Goal: Information Seeking & Learning: Check status

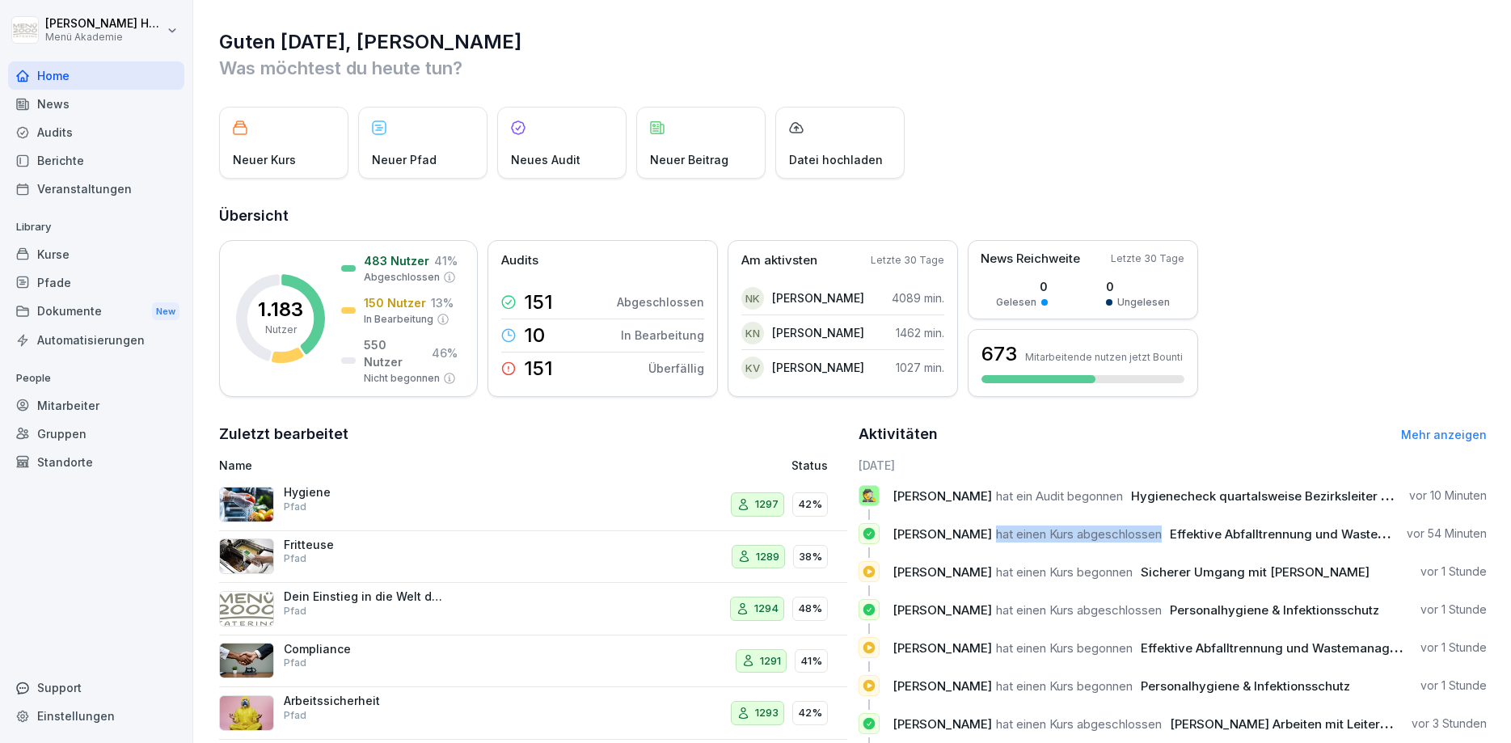
drag, startPoint x: 1000, startPoint y: 534, endPoint x: 1172, endPoint y: 539, distance: 171.5
click at [1172, 539] on p "[PERSON_NAME] hat einen Kurs abgeschlossen Effektive Abfalltrennung und Wastema…" at bounding box center [1143, 534] width 501 height 17
drag, startPoint x: 981, startPoint y: 496, endPoint x: 1123, endPoint y: 494, distance: 142.3
click at [1123, 494] on p "[PERSON_NAME] hat ein Audit begonnen Hygienecheck quartalsweise Bezirksleiter /…" at bounding box center [1145, 496] width 504 height 17
drag, startPoint x: 1109, startPoint y: 536, endPoint x: 1072, endPoint y: 535, distance: 37.2
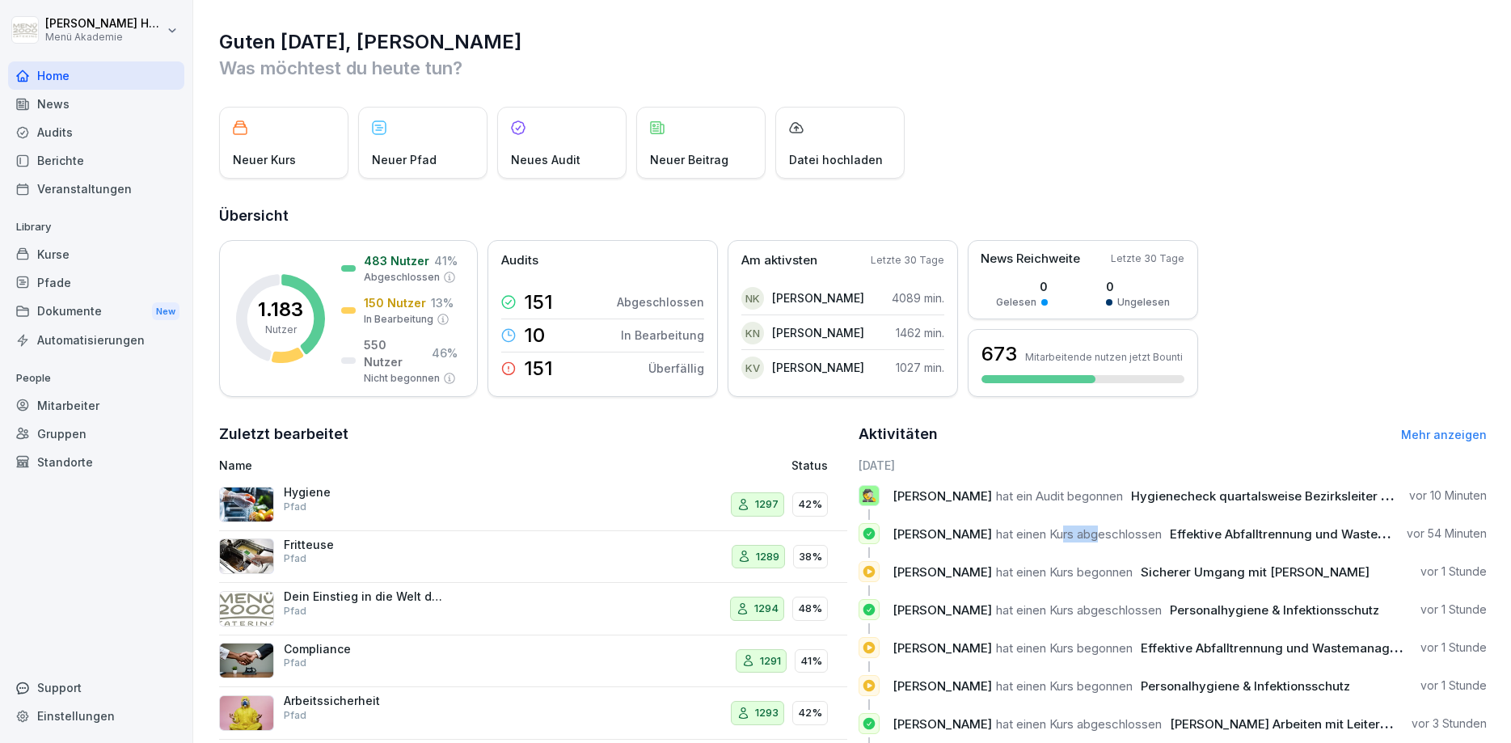
click at [1072, 535] on span "hat einen Kurs abgeschlossen" at bounding box center [1079, 533] width 166 height 15
click at [55, 129] on div "Audits" at bounding box center [96, 132] width 176 height 28
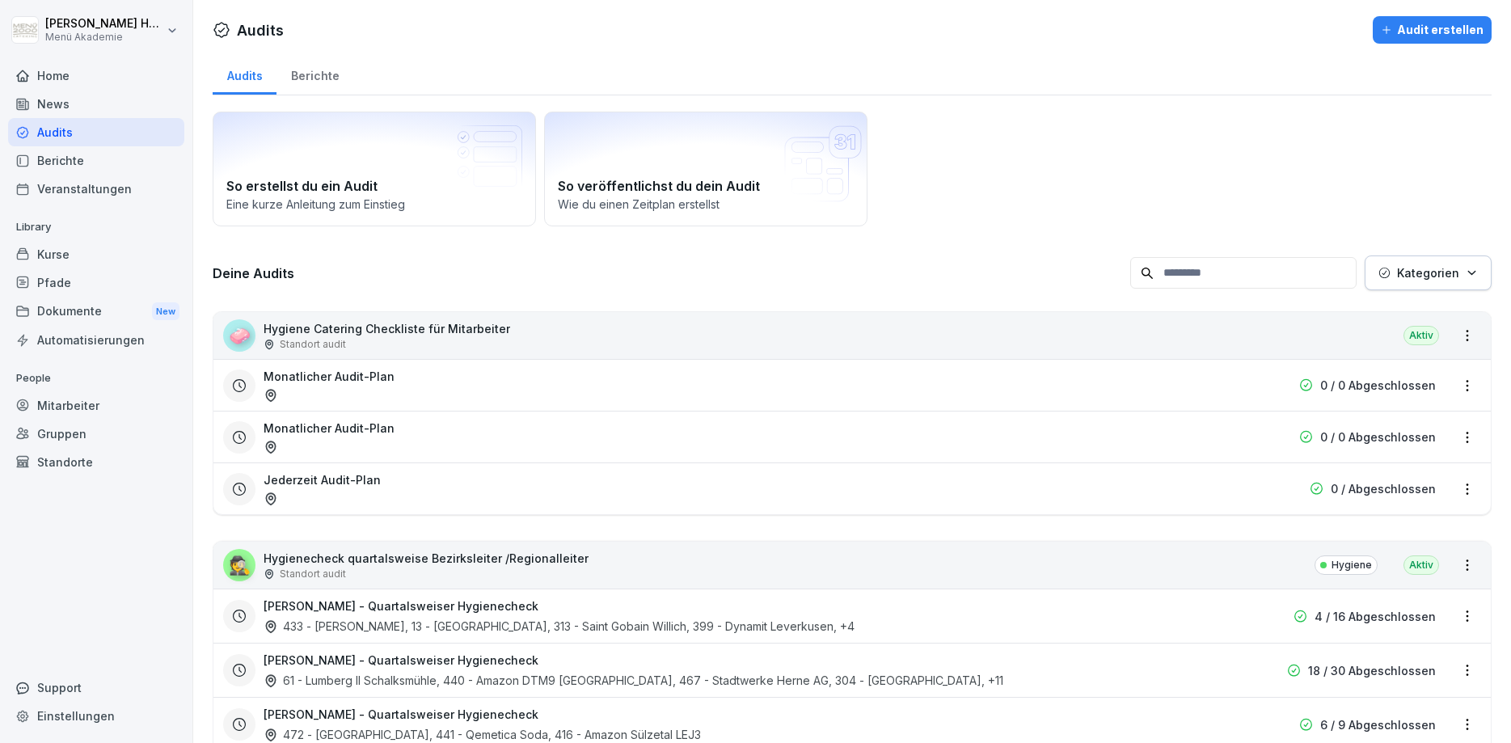
click at [329, 65] on div "Berichte" at bounding box center [315, 73] width 77 height 41
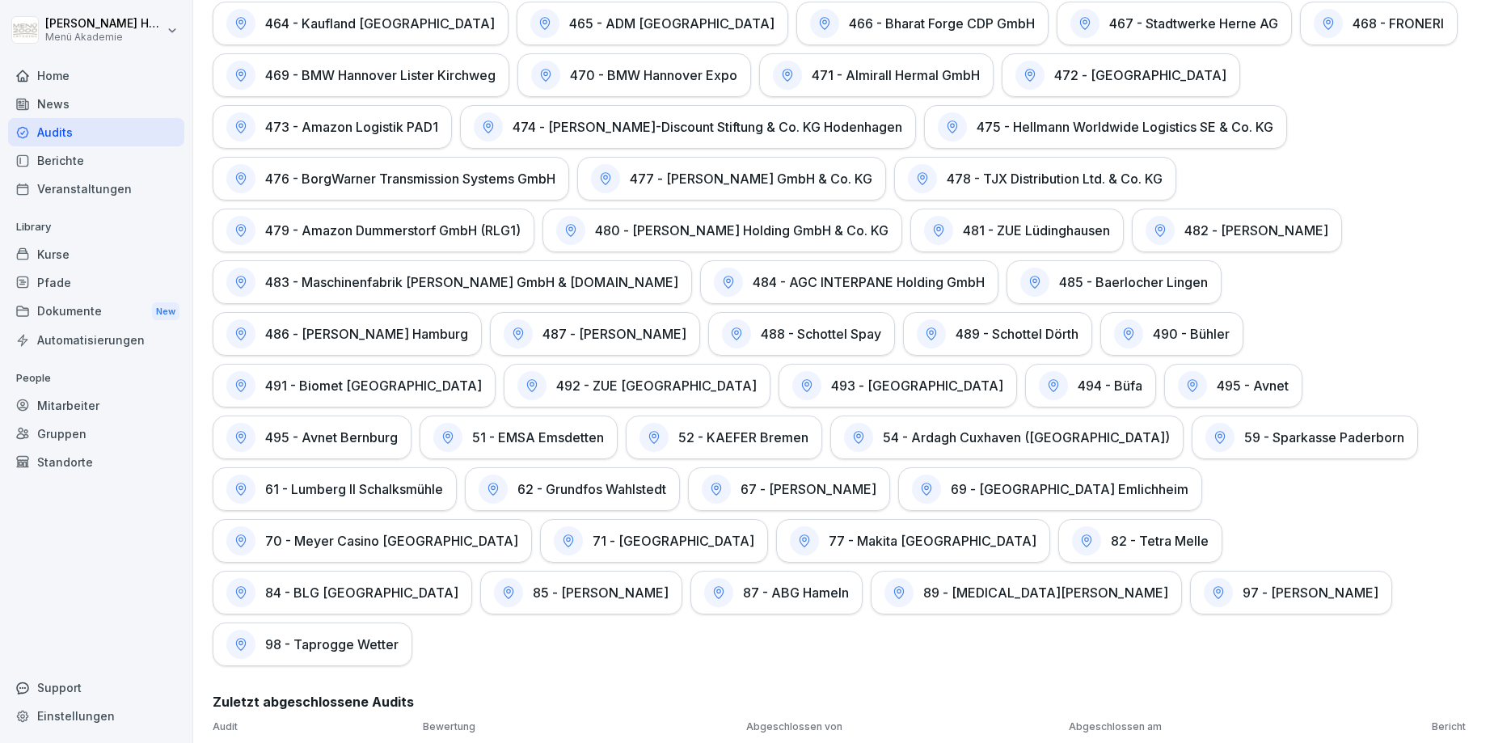
scroll to position [3060, 0]
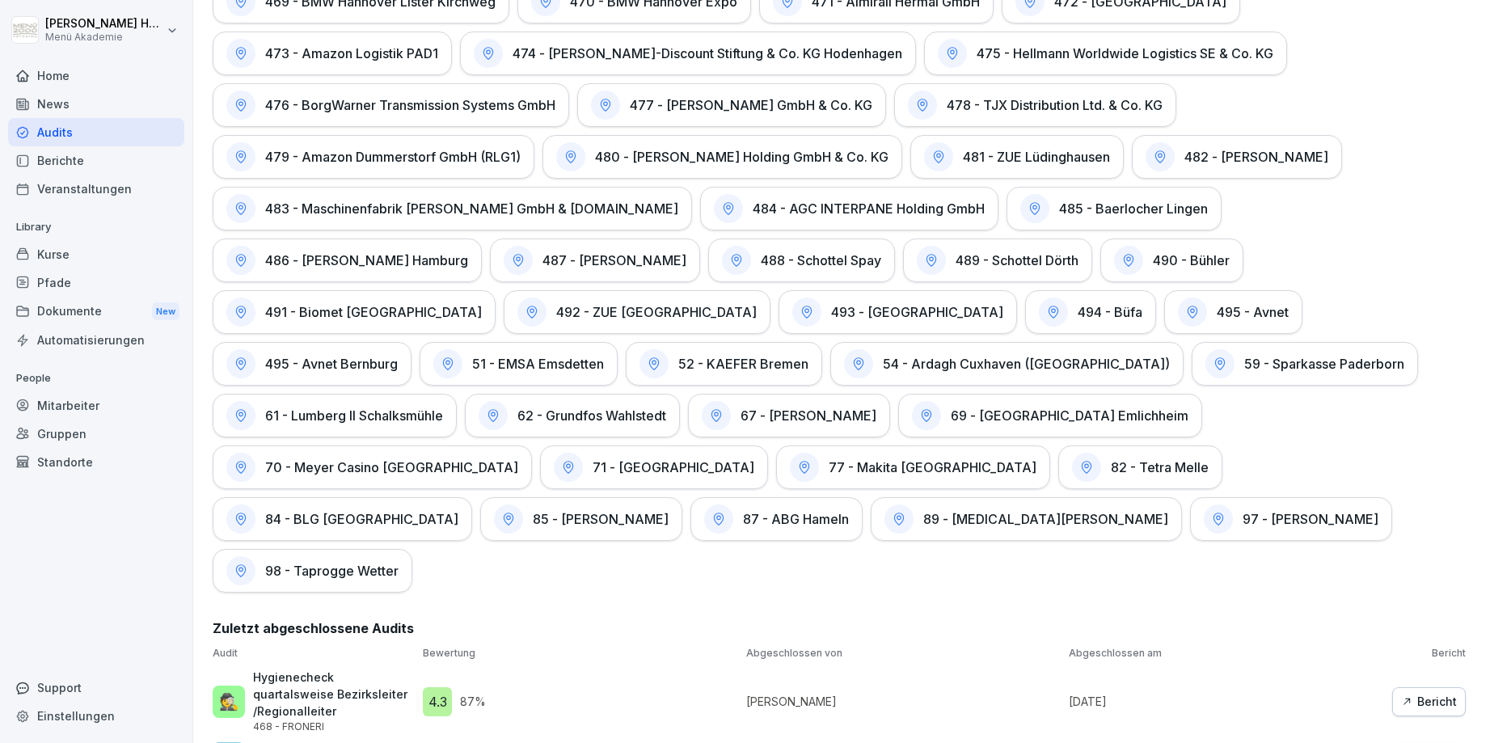
click at [518, 459] on h1 "70 - Meyer Casino [GEOGRAPHIC_DATA]" at bounding box center [391, 467] width 253 height 16
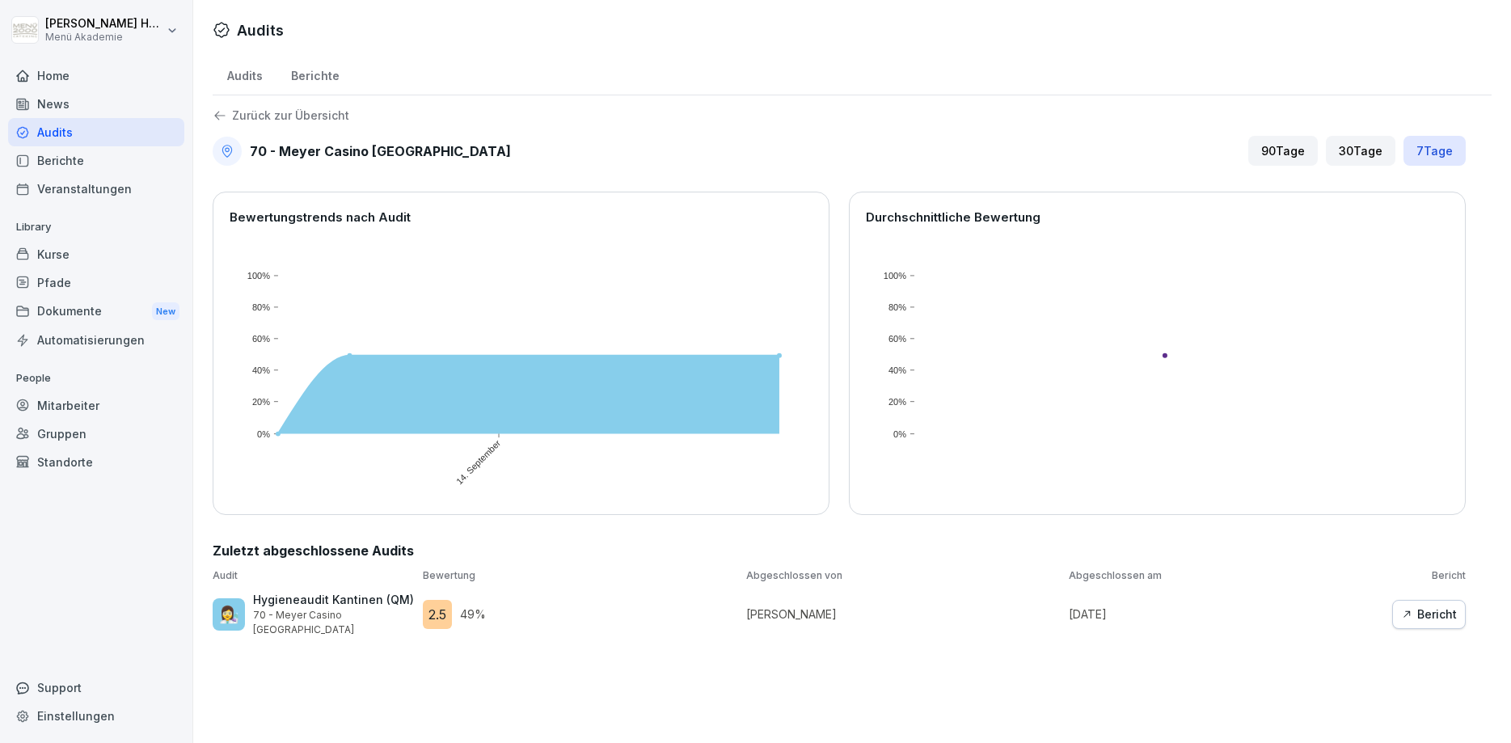
click at [1417, 606] on div "Bericht" at bounding box center [1429, 615] width 56 height 18
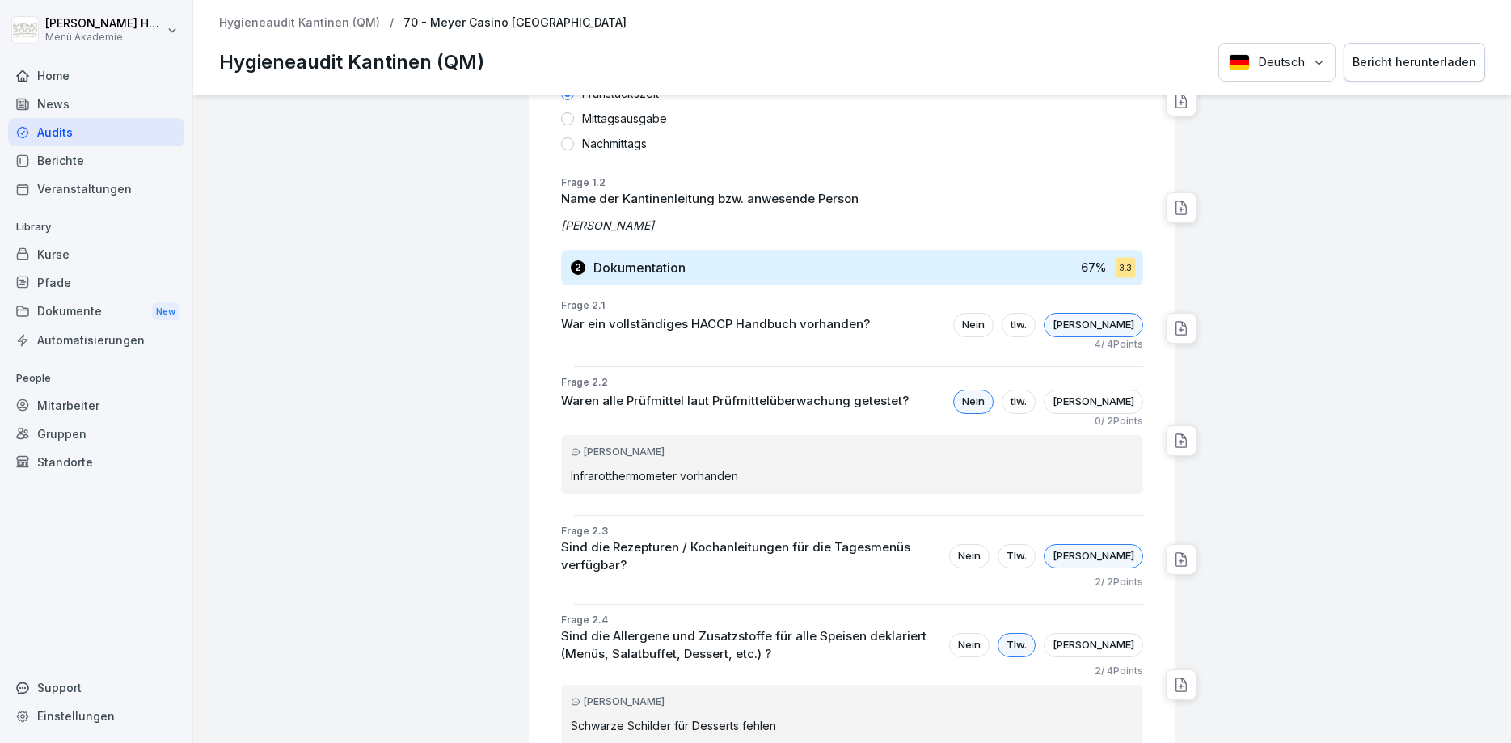
scroll to position [873, 0]
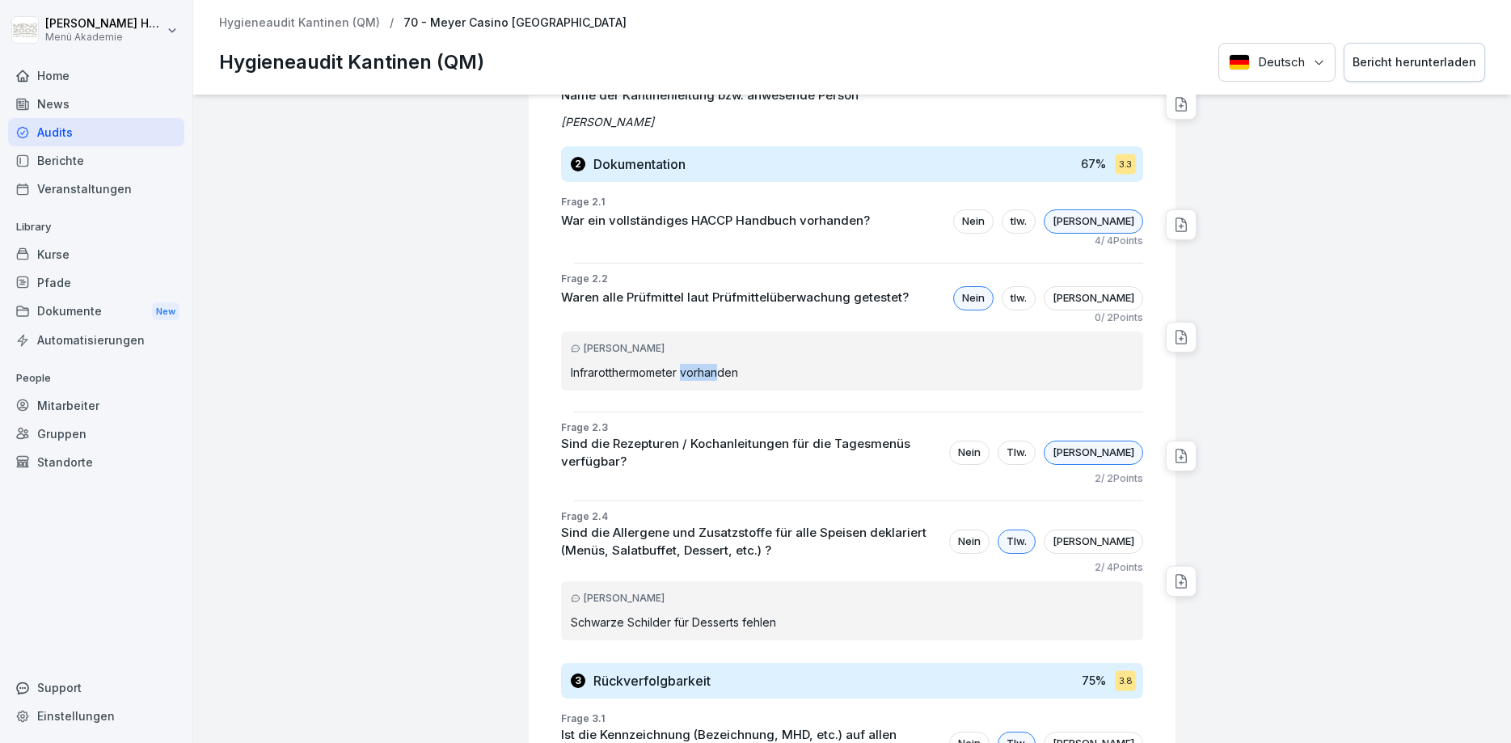
drag, startPoint x: 685, startPoint y: 373, endPoint x: 719, endPoint y: 373, distance: 34.0
click at [719, 373] on p "Infrarotthermometer vorhanden" at bounding box center [852, 372] width 563 height 17
click at [720, 373] on p "Infrarotthermometer vorhanden" at bounding box center [852, 372] width 563 height 17
drag, startPoint x: 741, startPoint y: 372, endPoint x: 675, endPoint y: 371, distance: 65.5
click at [675, 371] on p "Infrarotthermometer vorhanden" at bounding box center [852, 372] width 563 height 17
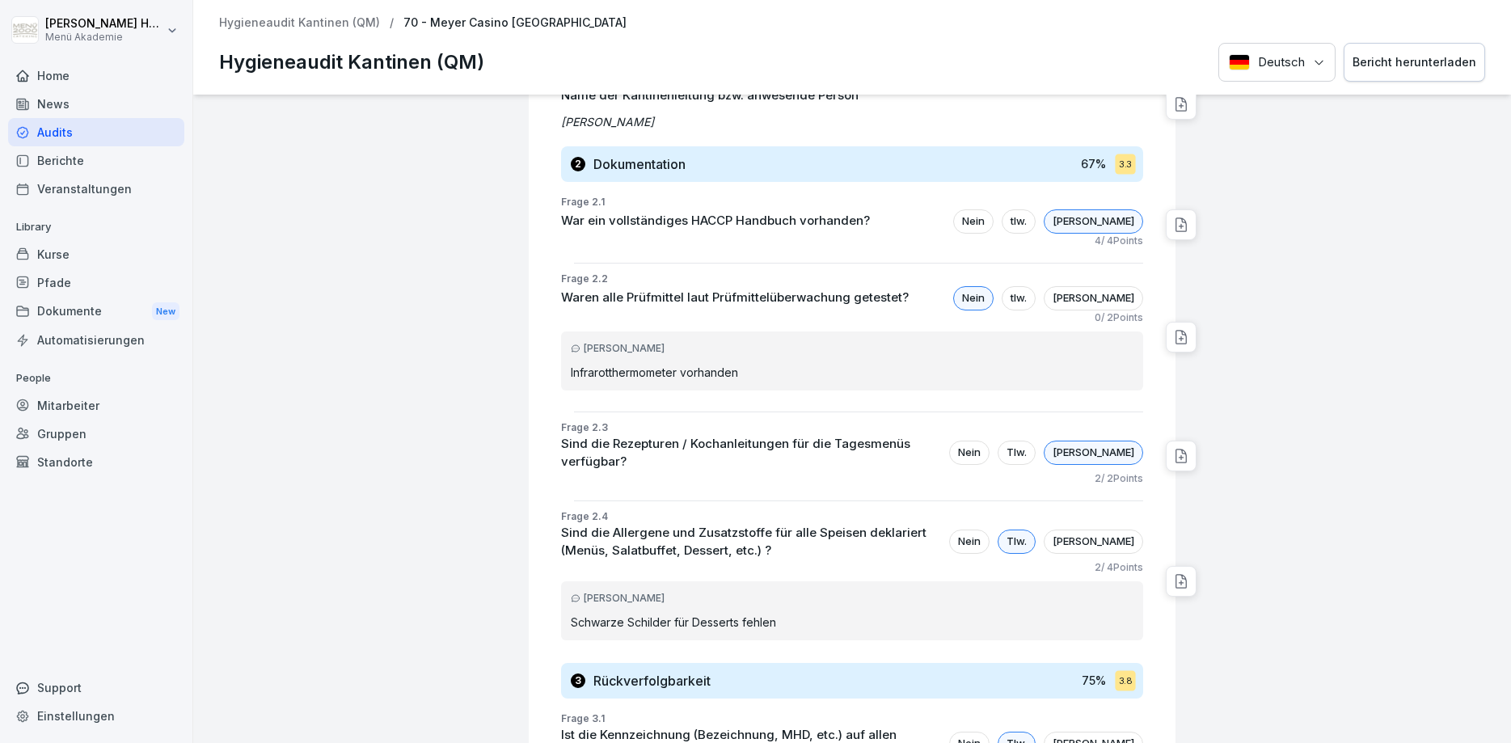
click at [675, 371] on p "Infrarotthermometer vorhanden" at bounding box center [852, 372] width 563 height 17
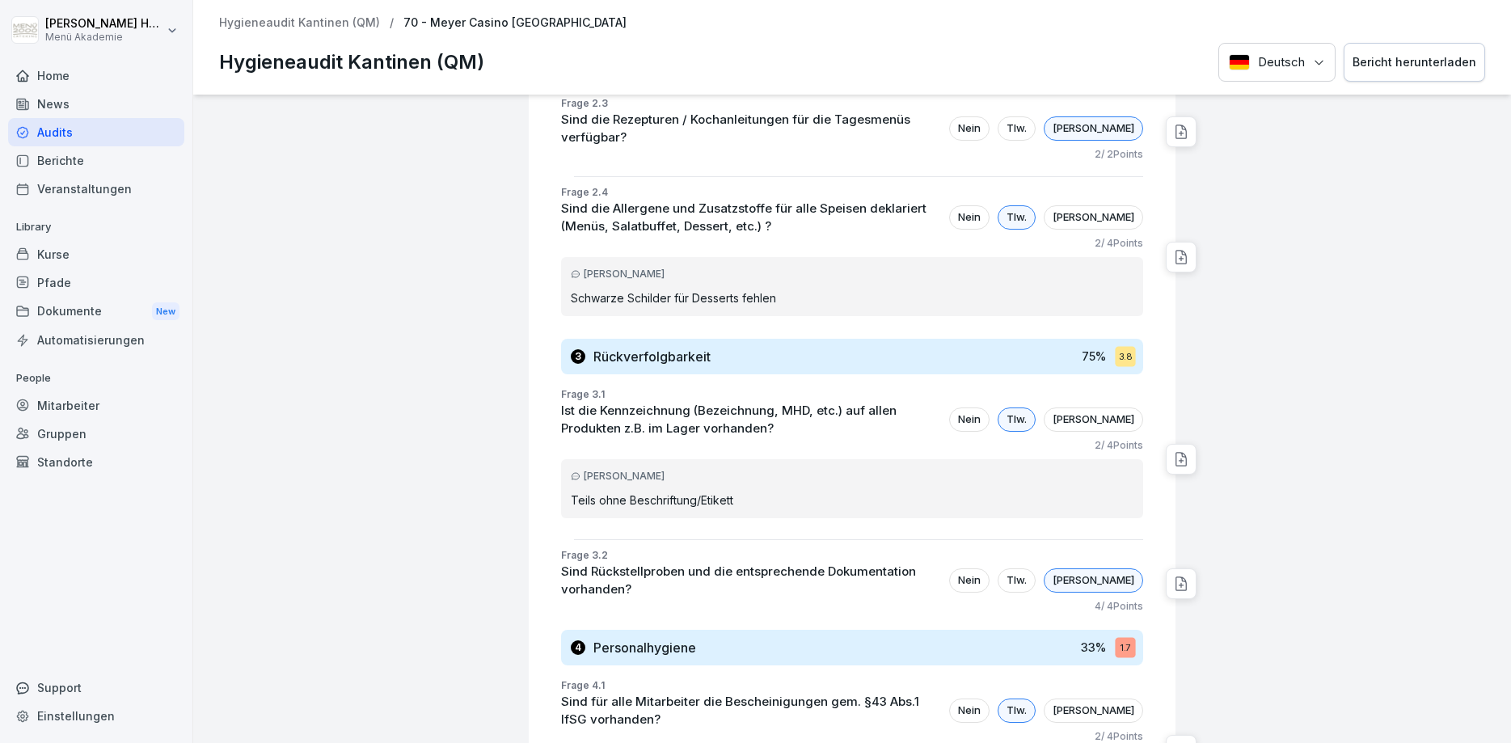
scroll to position [1261, 0]
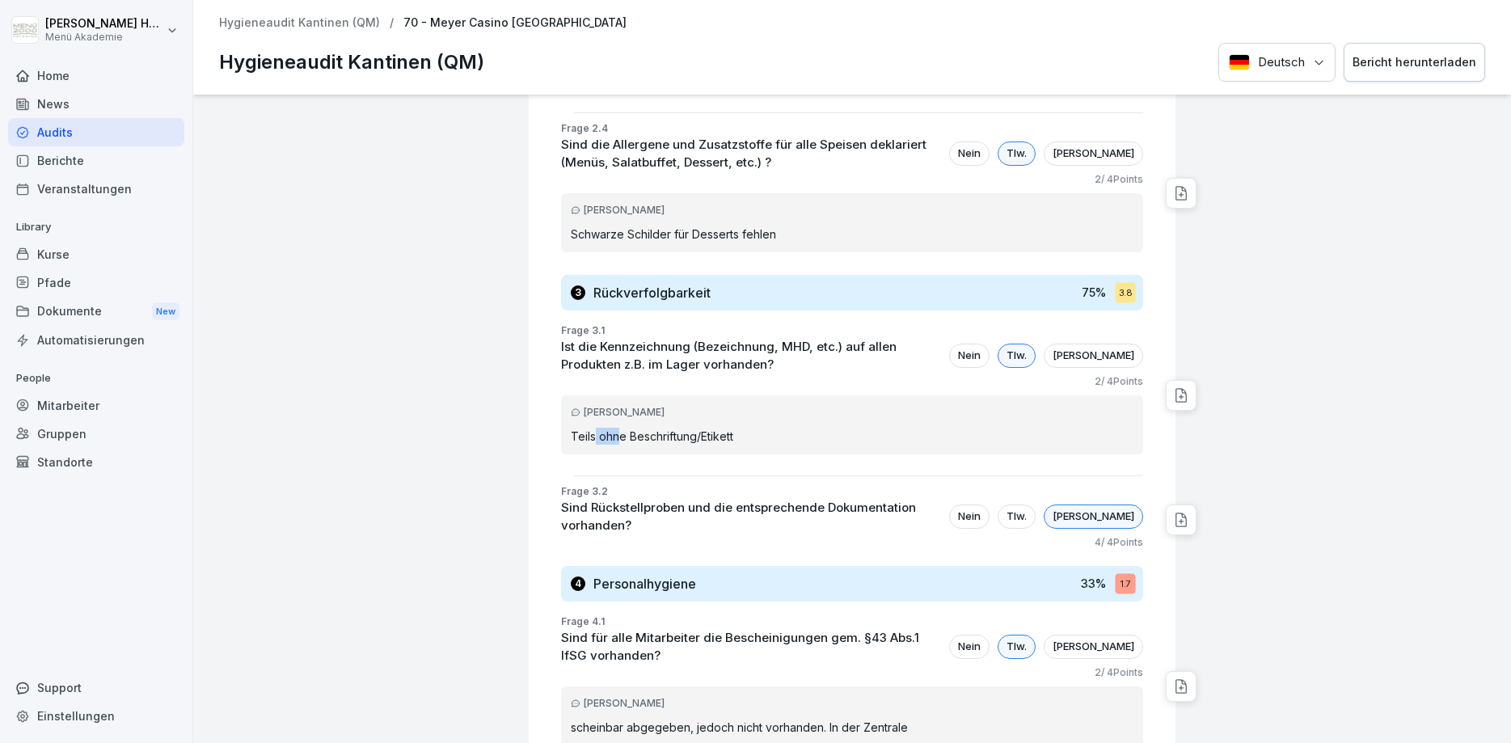
drag, startPoint x: 597, startPoint y: 425, endPoint x: 621, endPoint y: 425, distance: 24.3
click at [621, 428] on p "Teils ohne Beschriftung/Etikett" at bounding box center [852, 436] width 563 height 17
click at [658, 428] on p "Teils ohne Beschriftung/Etikett" at bounding box center [852, 436] width 563 height 17
drag, startPoint x: 732, startPoint y: 428, endPoint x: 570, endPoint y: 419, distance: 162.0
click at [570, 419] on div "[PERSON_NAME] Teils ohne Beschriftung/Etikett" at bounding box center [852, 424] width 582 height 59
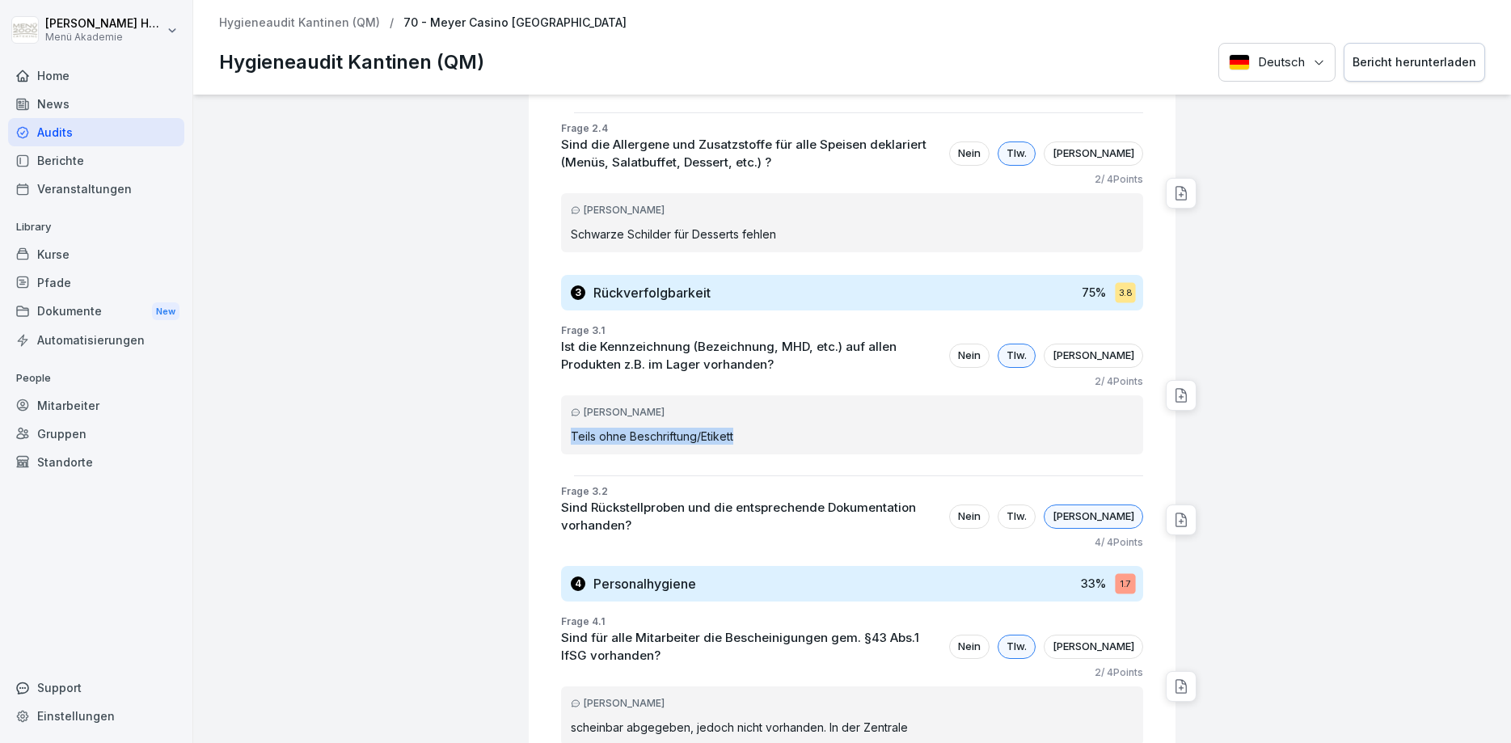
click at [579, 428] on p "Teils ohne Beschriftung/Etikett" at bounding box center [852, 436] width 563 height 17
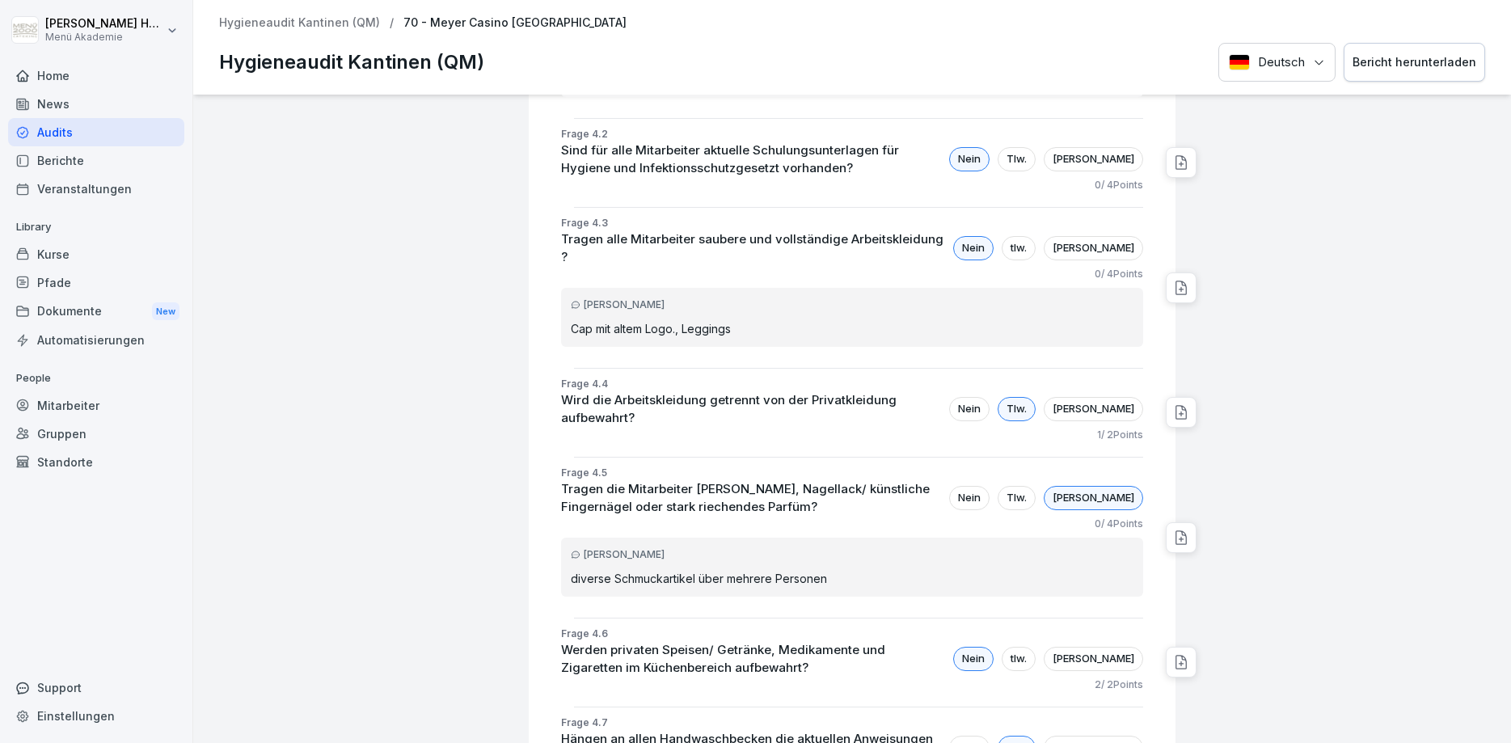
scroll to position [1941, 0]
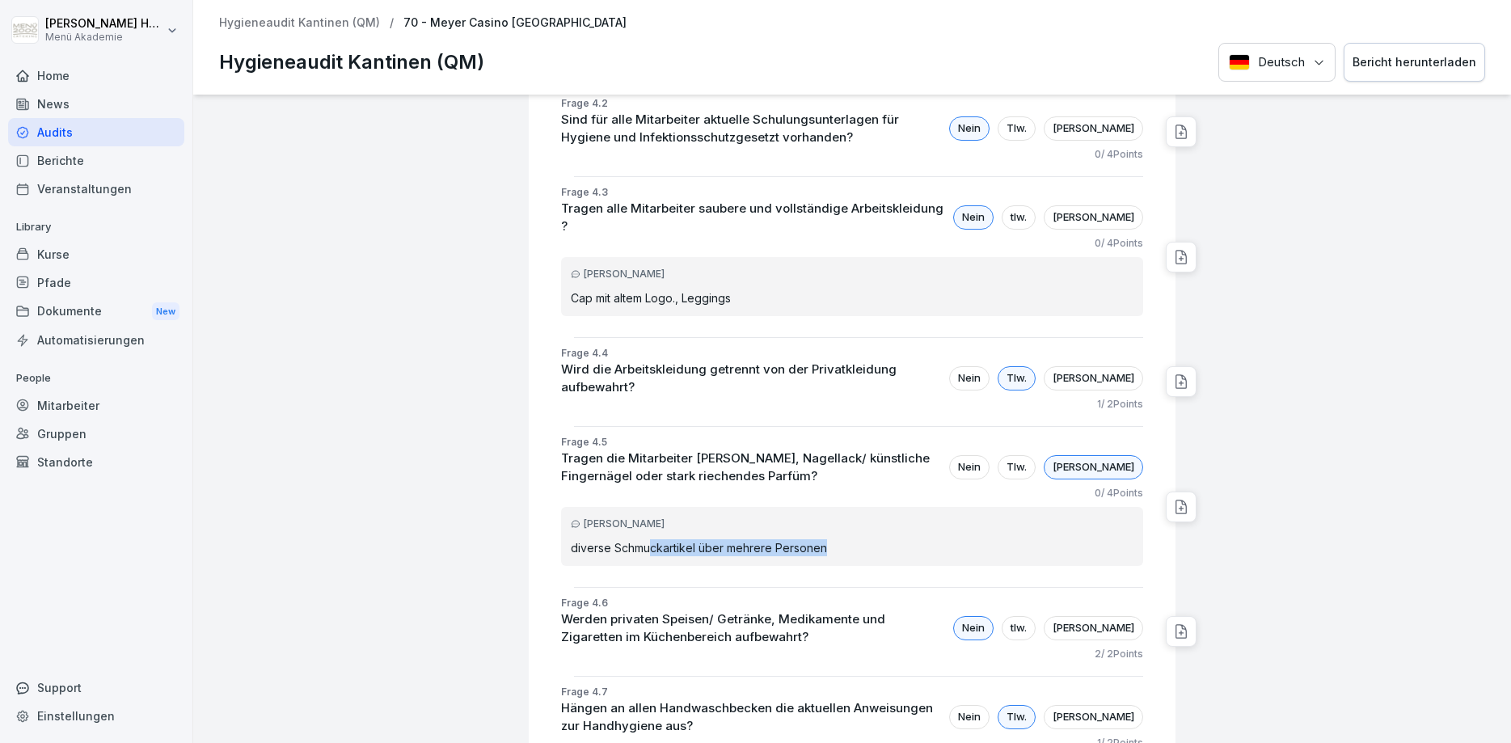
drag, startPoint x: 826, startPoint y: 499, endPoint x: 652, endPoint y: 501, distance: 173.9
click at [652, 539] on p "diverse Schmuckartikel über mehrere Personen" at bounding box center [852, 547] width 563 height 17
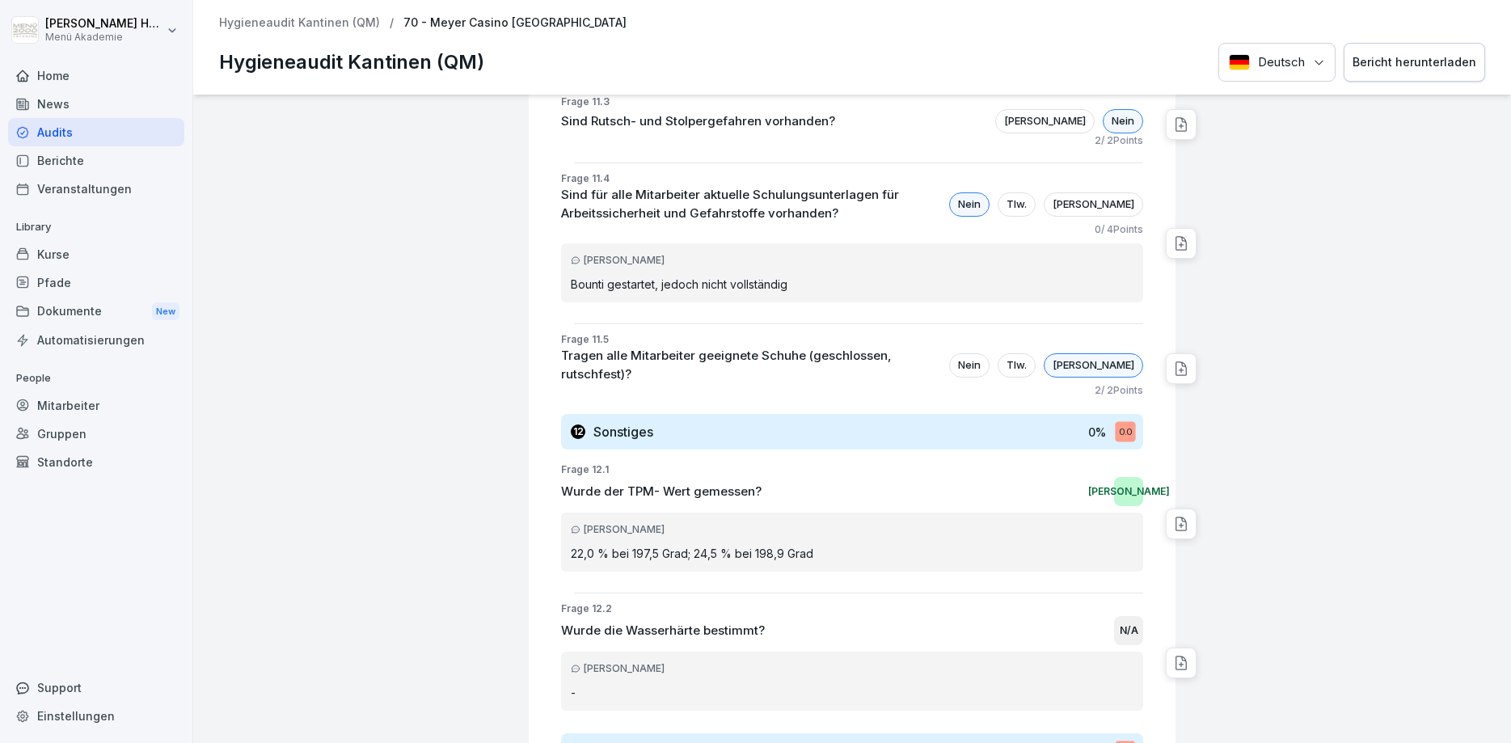
scroll to position [15286, 0]
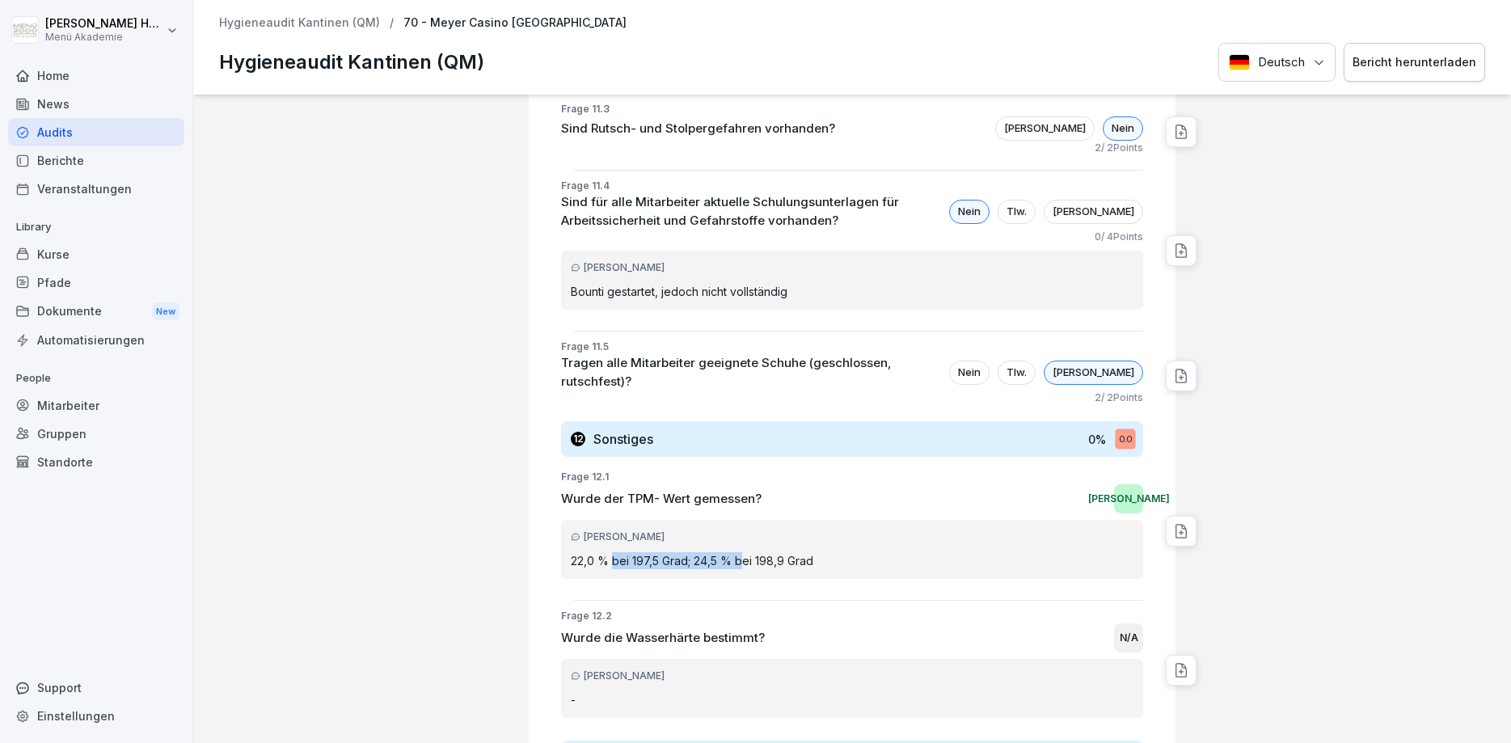
drag, startPoint x: 615, startPoint y: 438, endPoint x: 743, endPoint y: 433, distance: 127.9
click at [743, 552] on p "22,0 % bei 197,5 Grad; 24,5 % bei 198,9 Grad" at bounding box center [852, 560] width 563 height 17
click at [752, 552] on p "22,0 % bei 197,5 Grad; 24,5 % bei 198,9 Grad" at bounding box center [852, 560] width 563 height 17
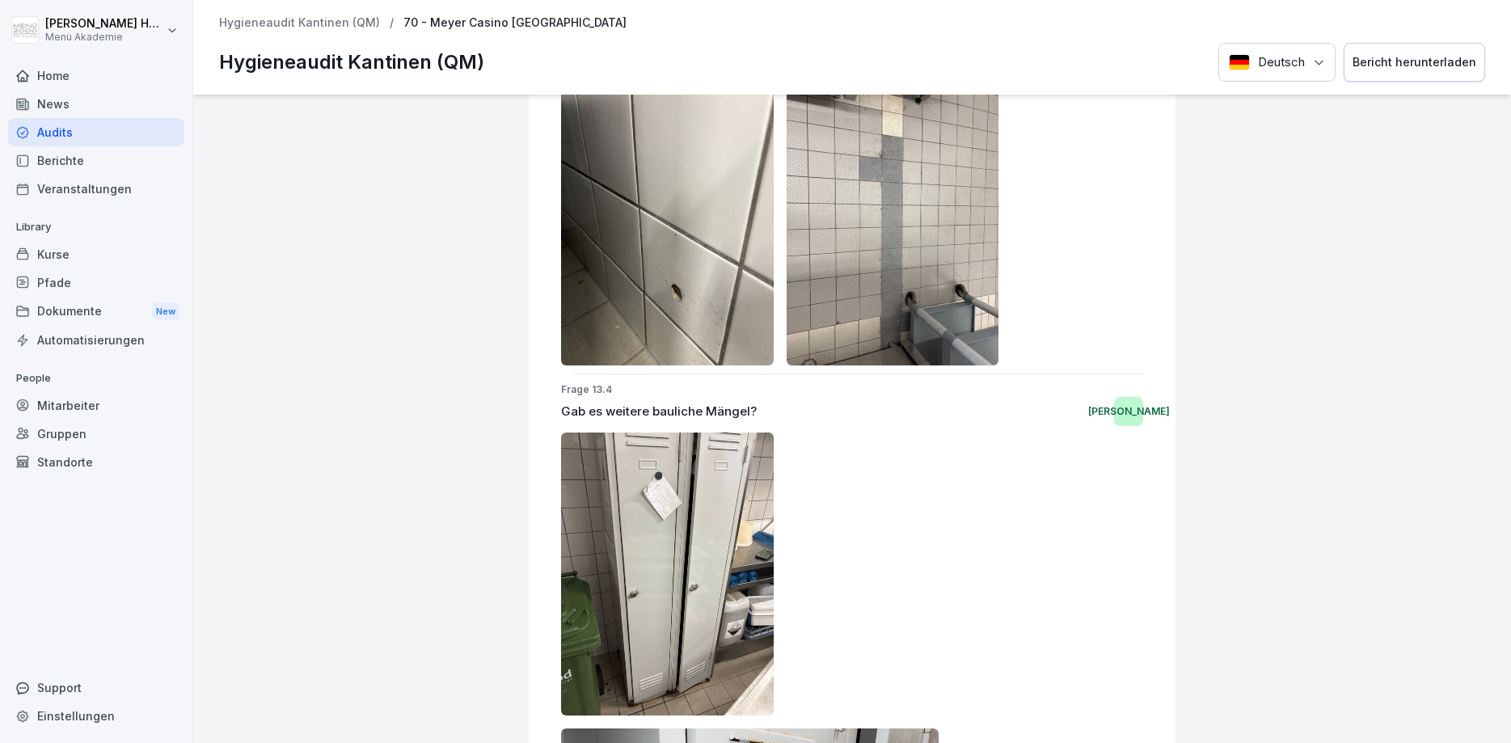
scroll to position [19698, 0]
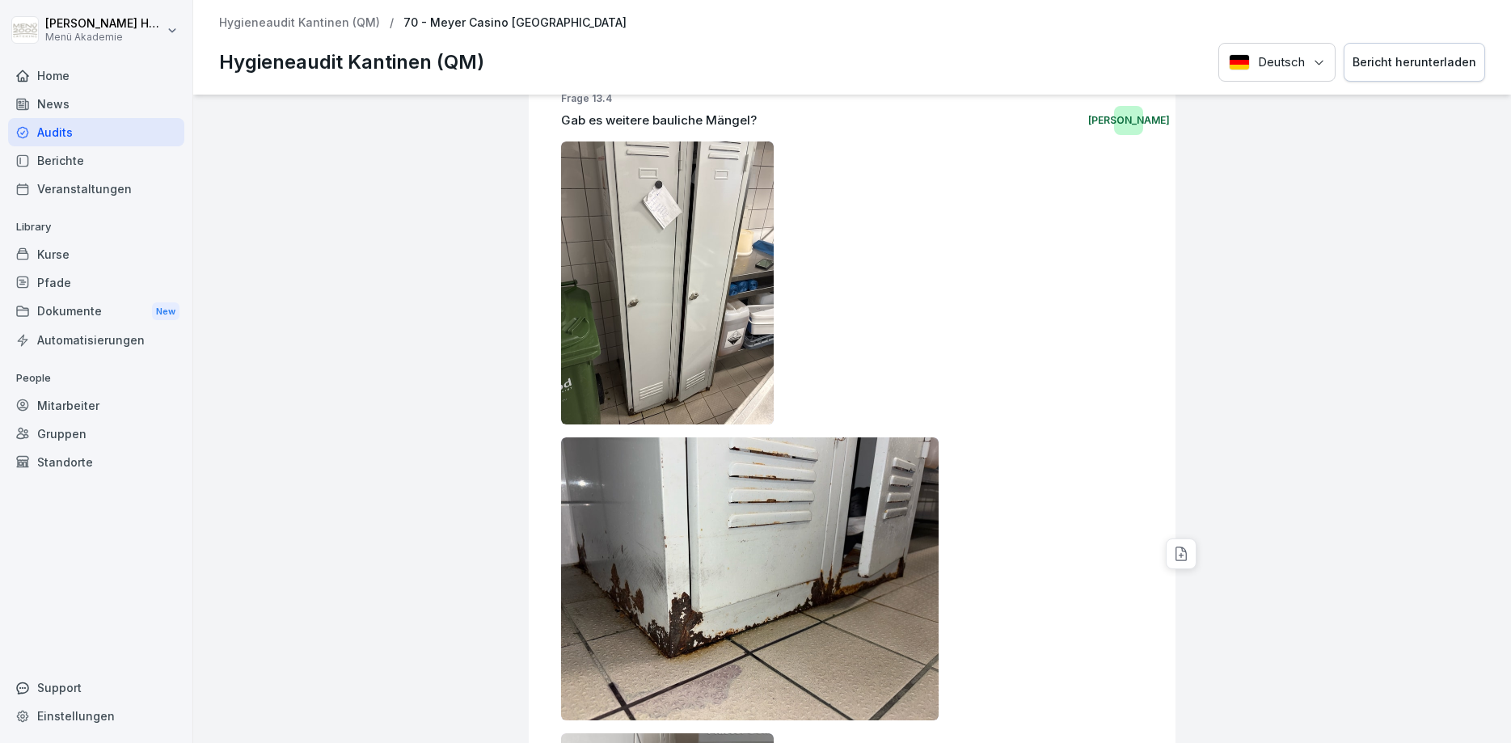
click at [956, 302] on div at bounding box center [852, 579] width 582 height 875
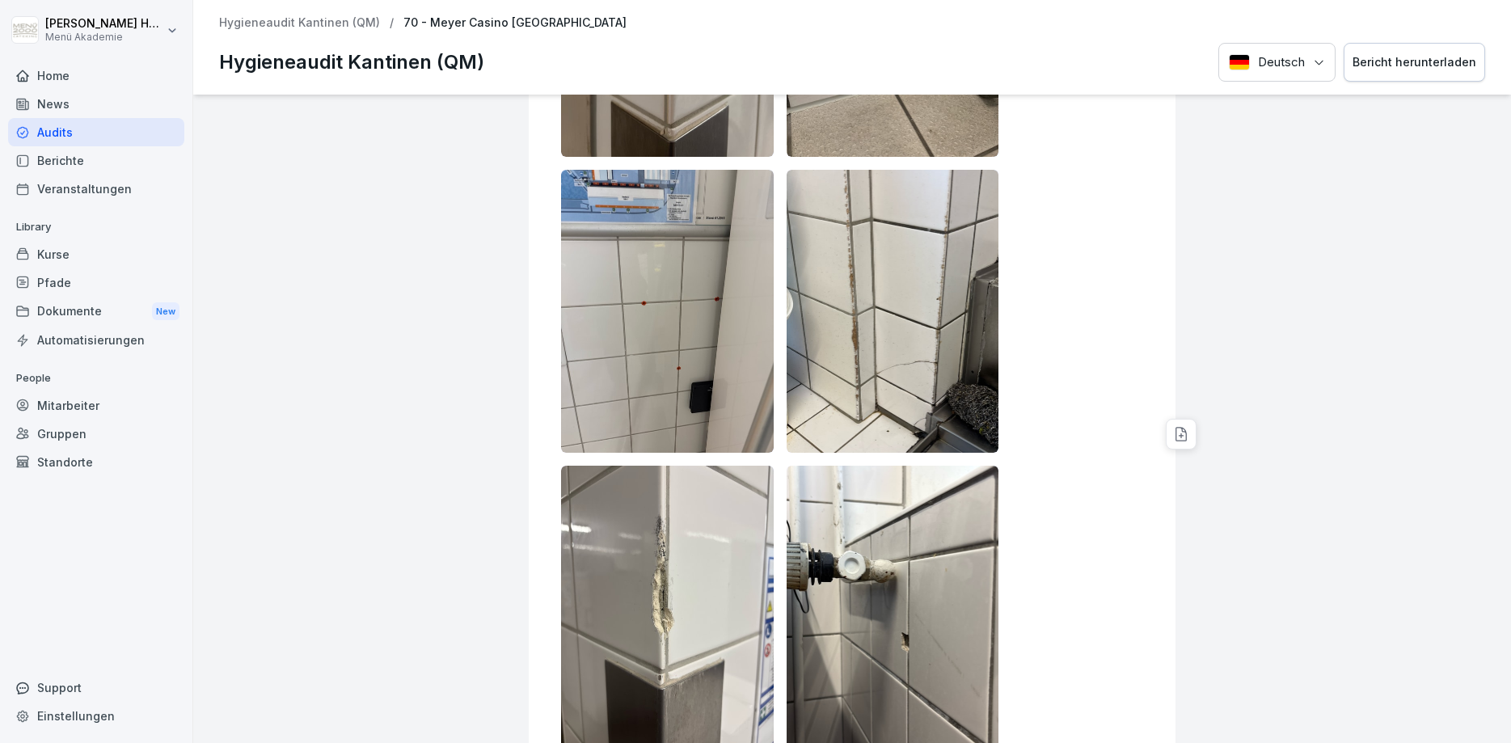
scroll to position [18630, 0]
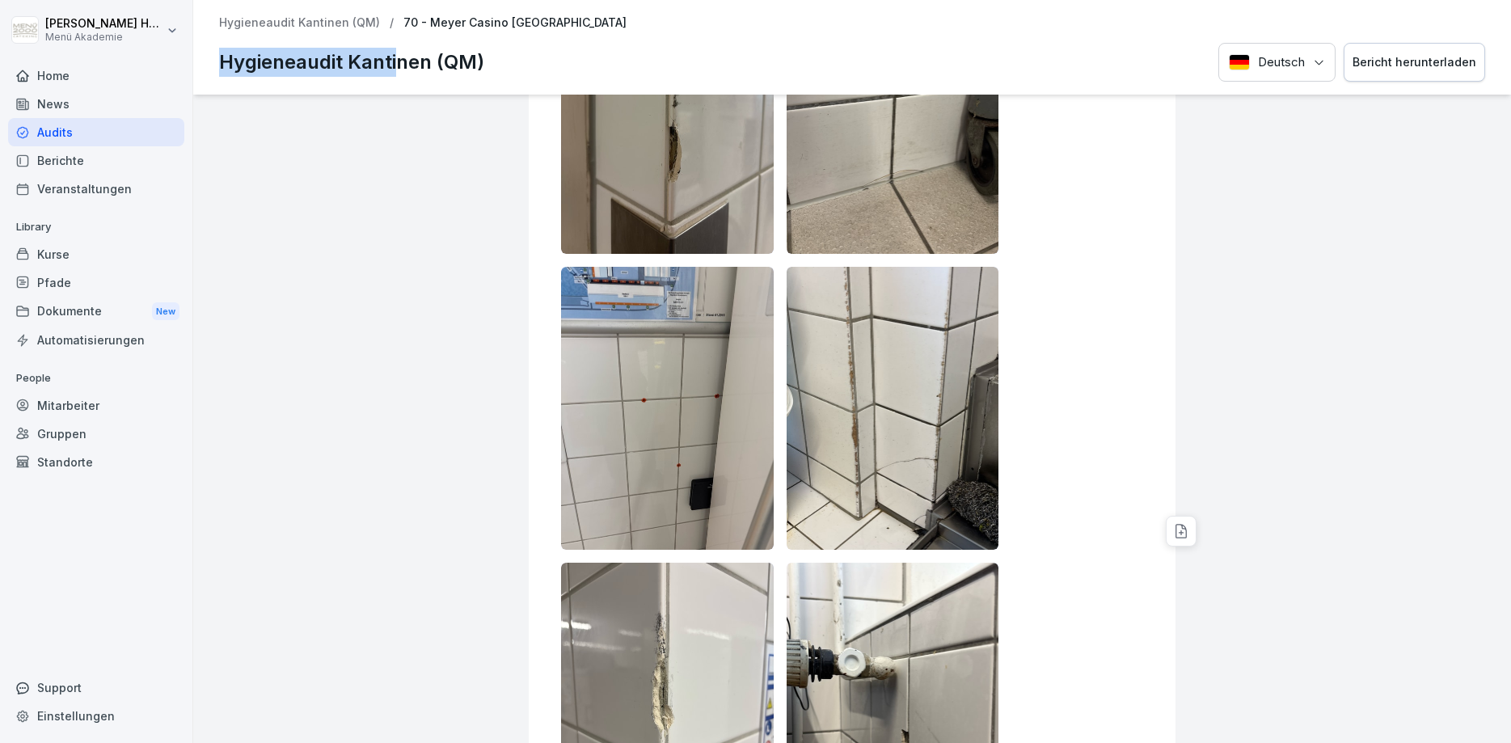
drag, startPoint x: 217, startPoint y: 65, endPoint x: 409, endPoint y: 53, distance: 192.9
click at [401, 53] on div "Hygieneaudit Kantinen (QM) / 70 - Meyer Casino Papenburg Hygieneaudit Kantinen …" at bounding box center [852, 47] width 1318 height 95
click at [472, 63] on p "Hygieneaudit Kantinen (QM)" at bounding box center [351, 62] width 265 height 29
drag, startPoint x: 485, startPoint y: 62, endPoint x: 222, endPoint y: 70, distance: 262.9
click at [222, 70] on div "Hygieneaudit Kantinen (QM) Deutsch Bericht herunterladen" at bounding box center [852, 63] width 1266 height 40
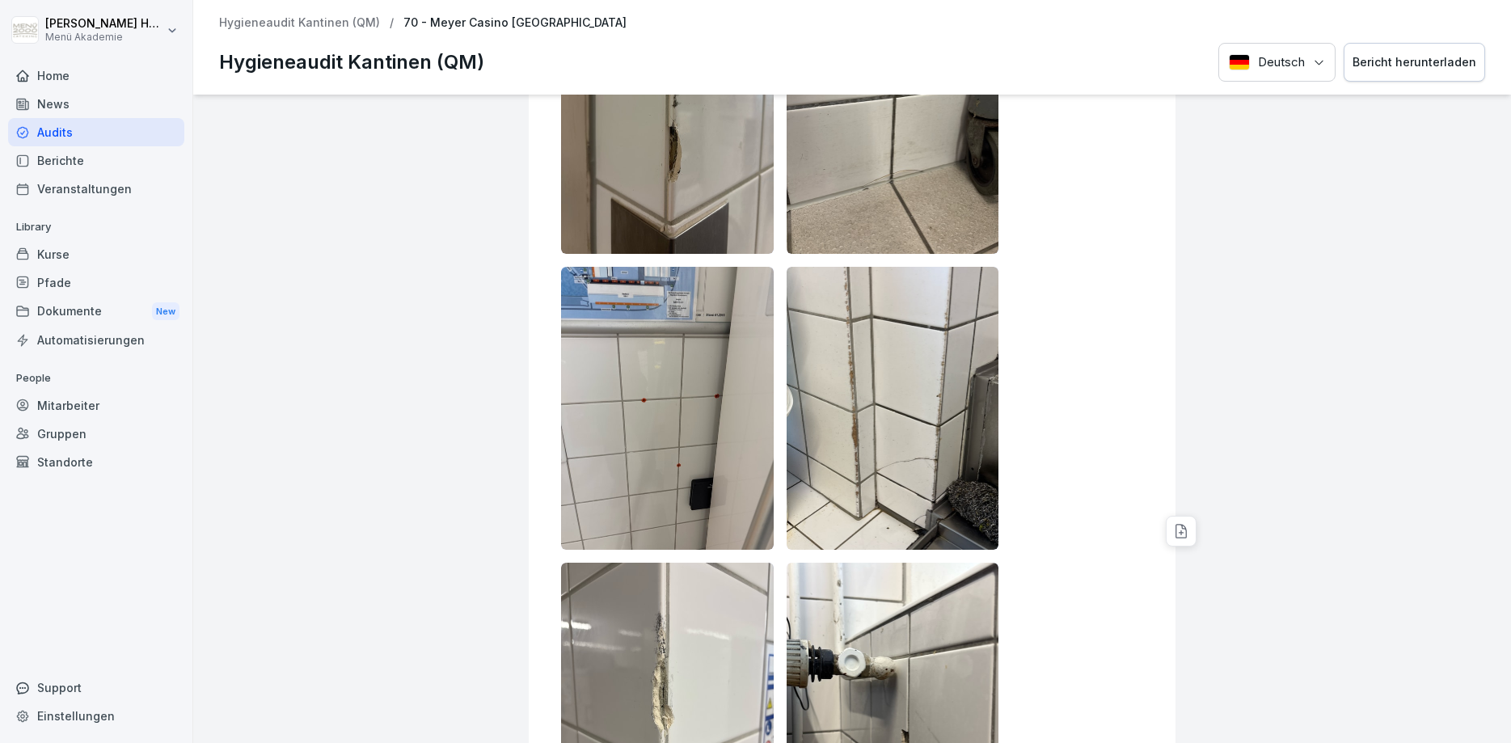
click at [222, 70] on p "Hygieneaudit Kantinen (QM)" at bounding box center [351, 62] width 265 height 29
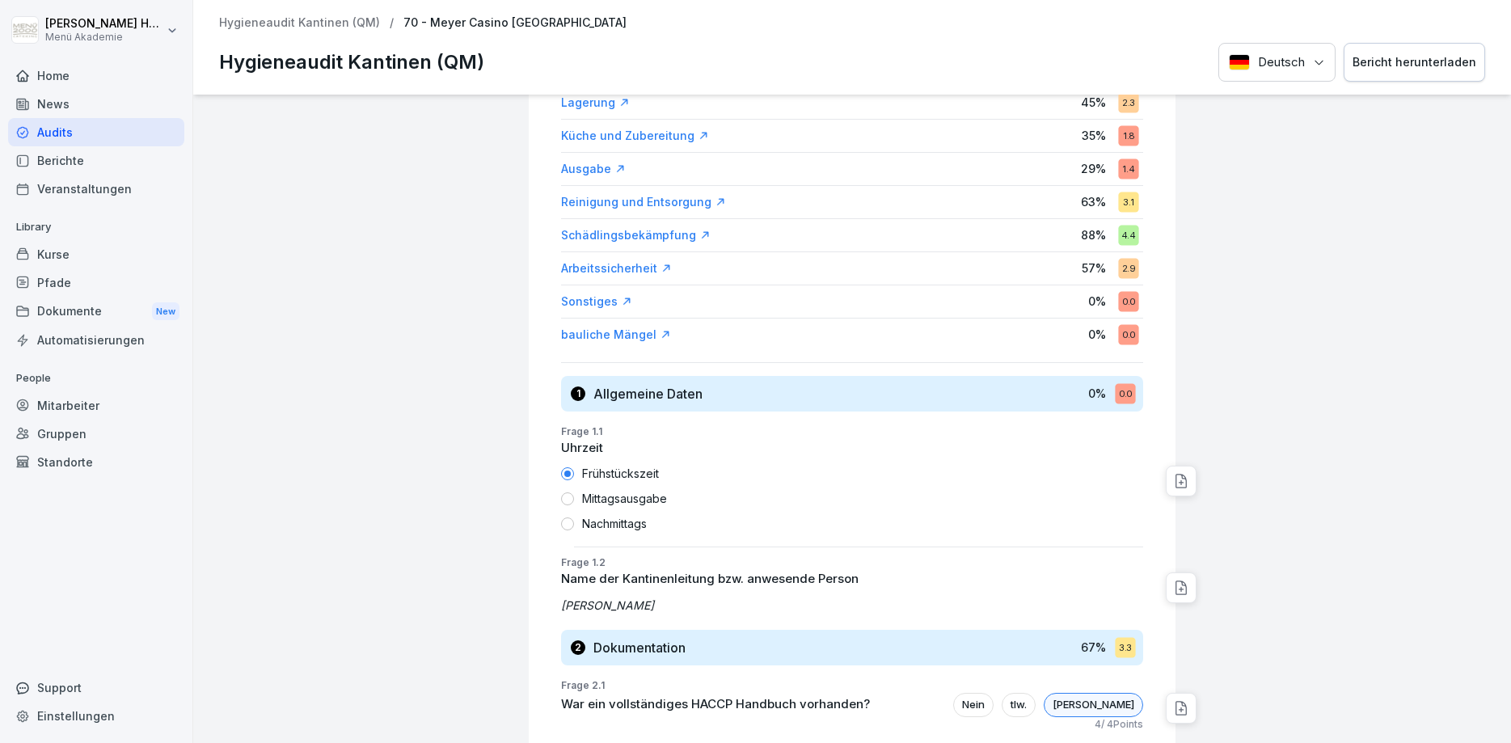
scroll to position [388, 0]
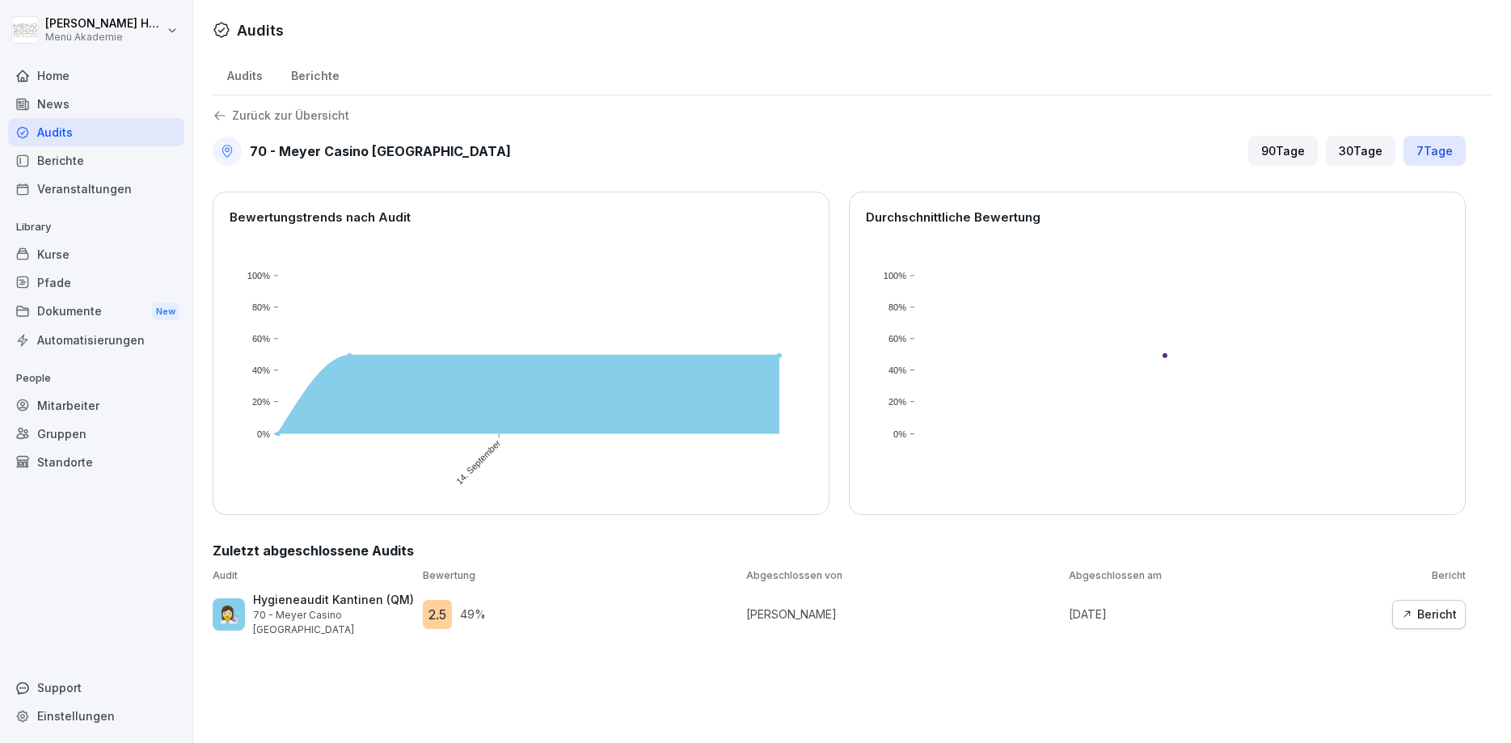
click at [73, 130] on div "Audits" at bounding box center [96, 132] width 176 height 28
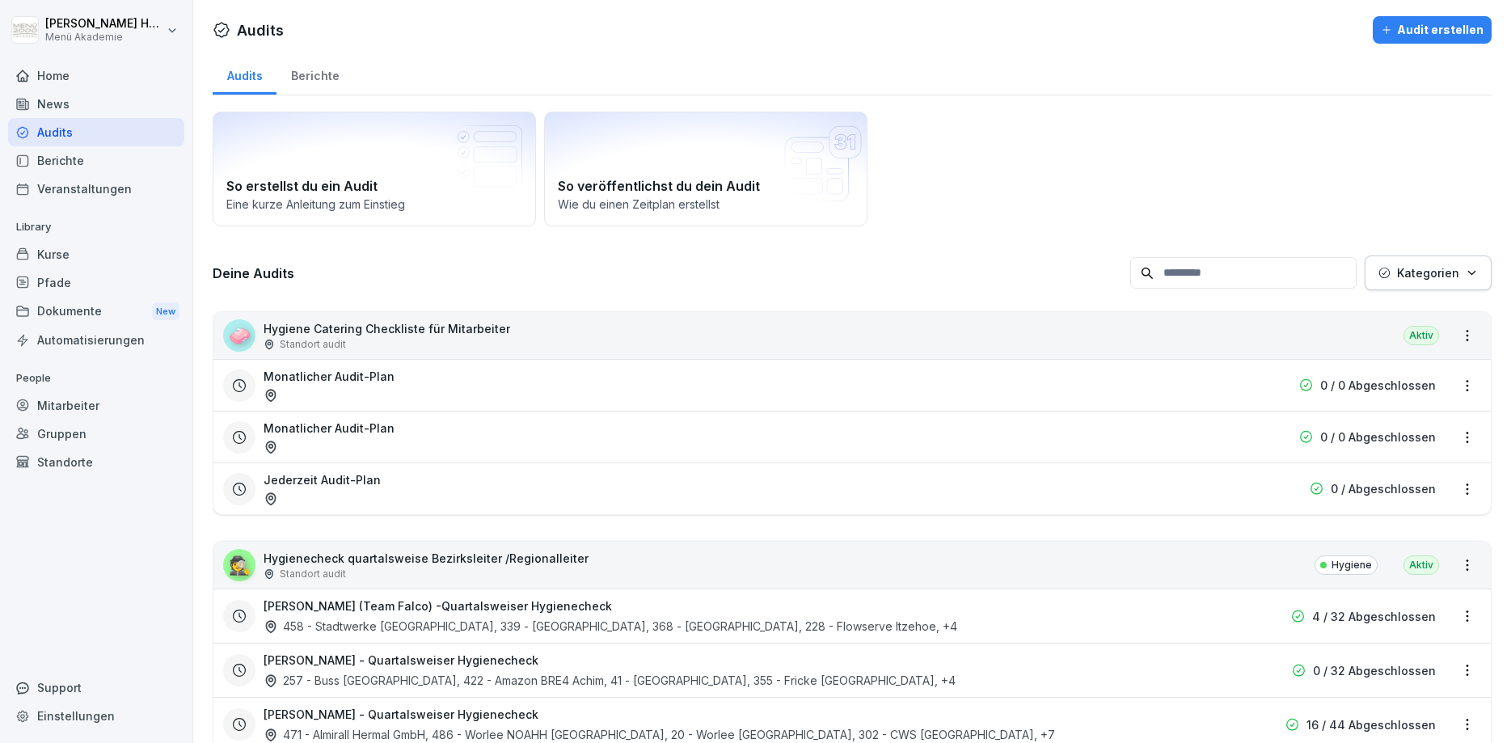
click at [319, 72] on div "Berichte" at bounding box center [315, 73] width 77 height 41
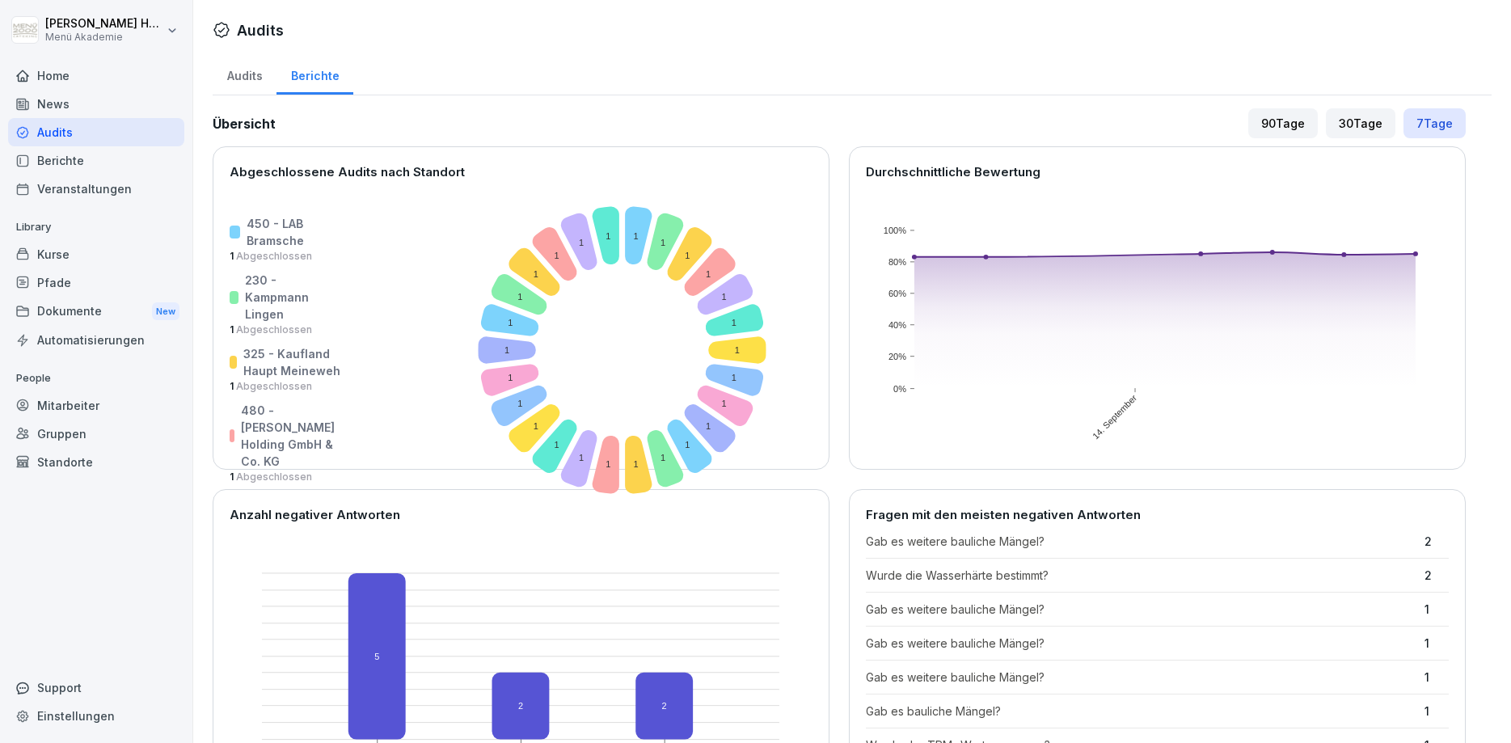
click at [1336, 116] on div "30 Tage" at bounding box center [1361, 123] width 70 height 30
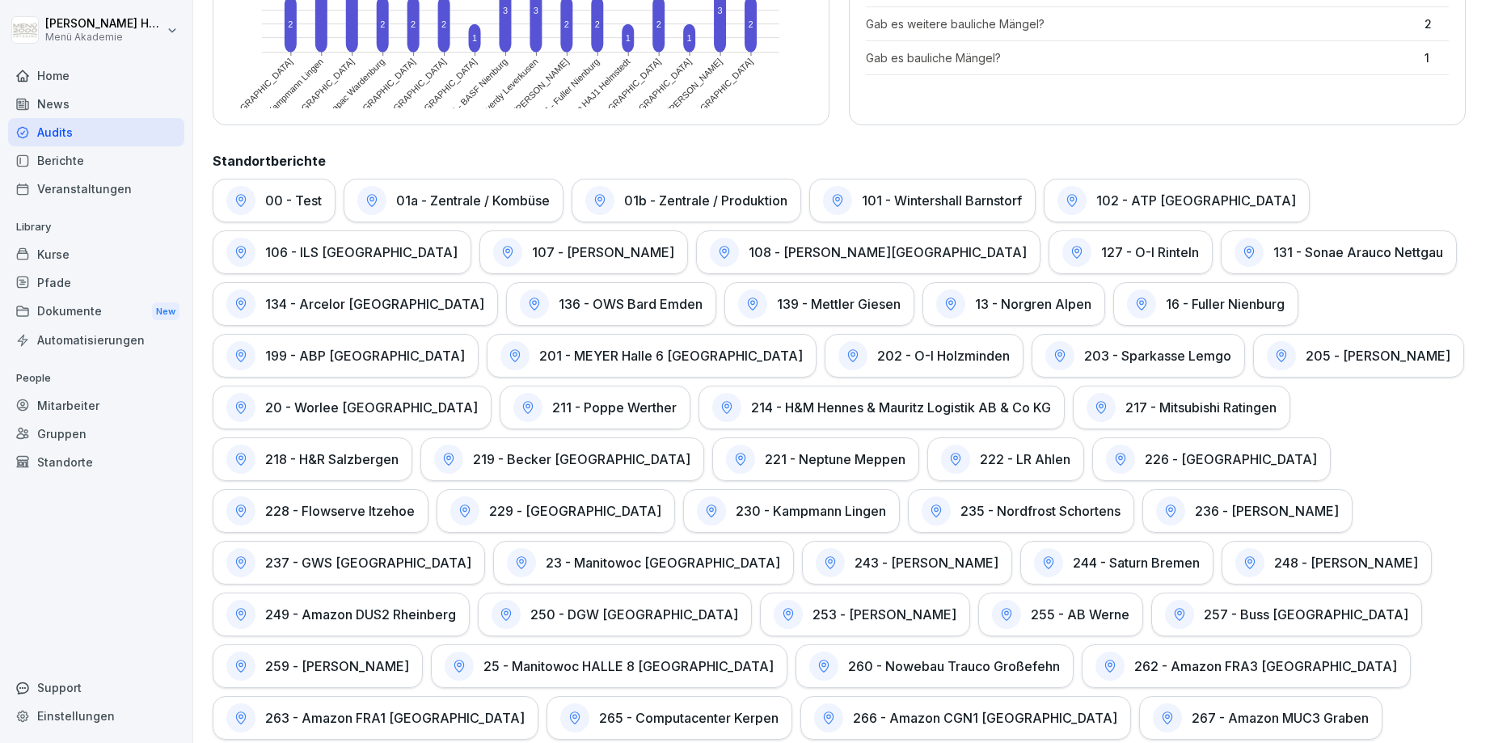
scroll to position [582, 0]
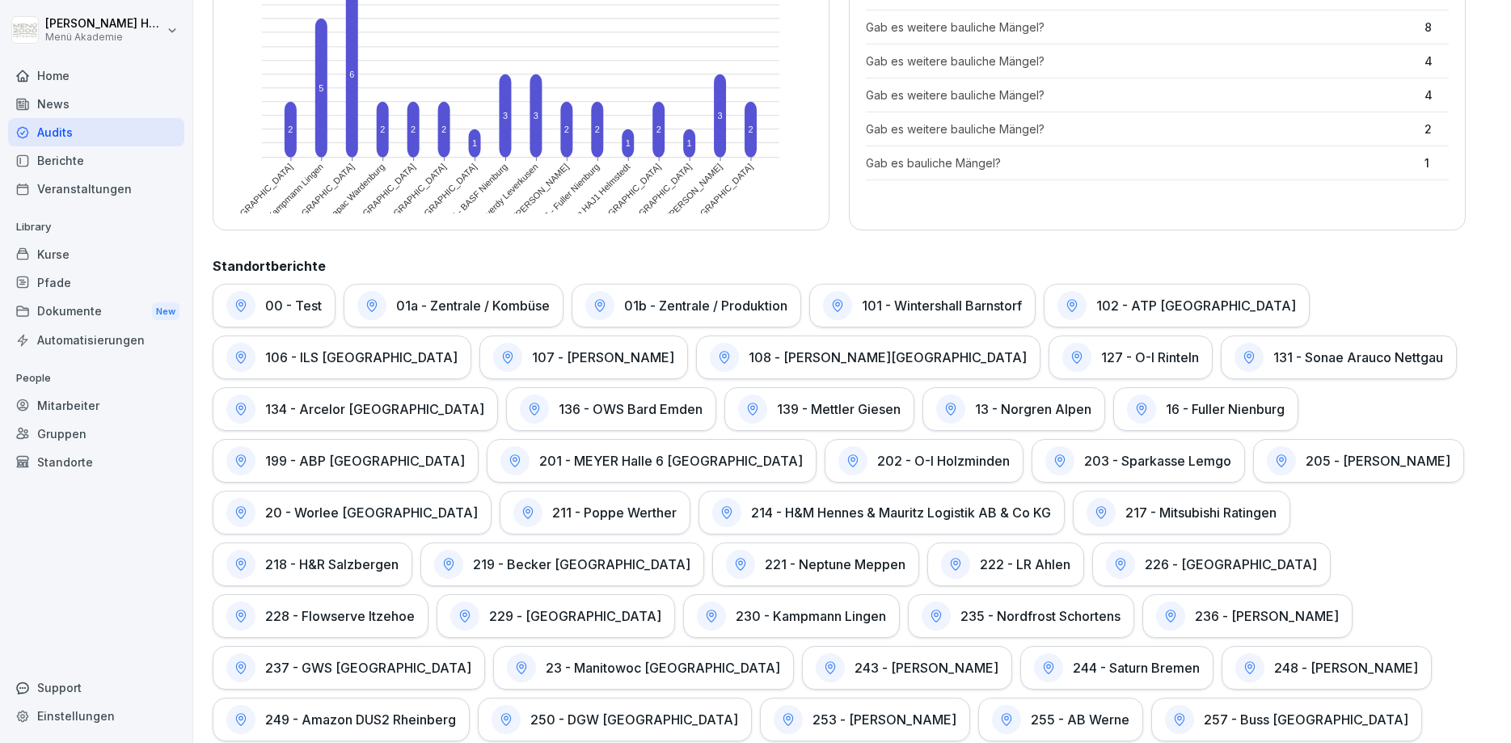
click at [539, 456] on h1 "201 - MEYER Halle 6 [GEOGRAPHIC_DATA]" at bounding box center [671, 461] width 264 height 16
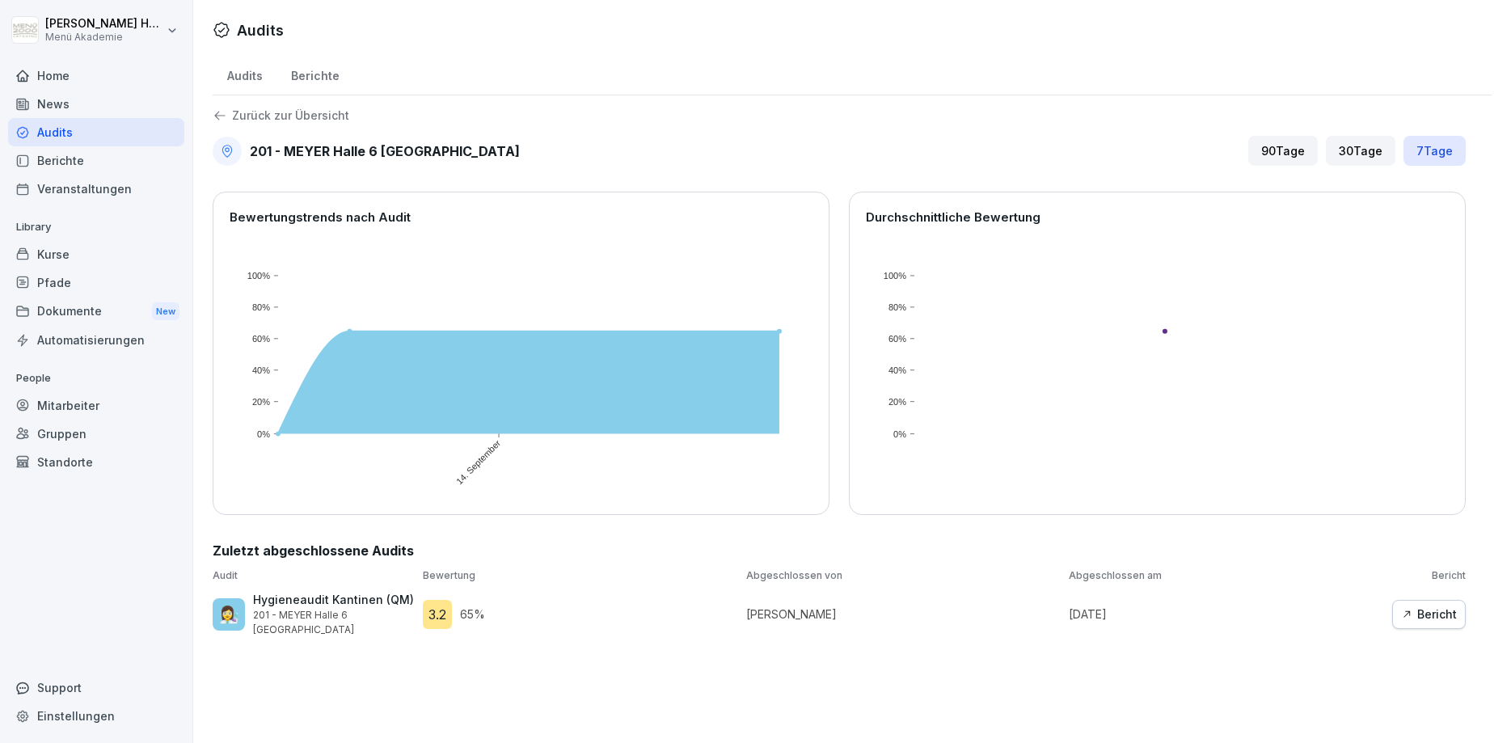
click at [1413, 612] on icon "button" at bounding box center [1406, 614] width 11 height 11
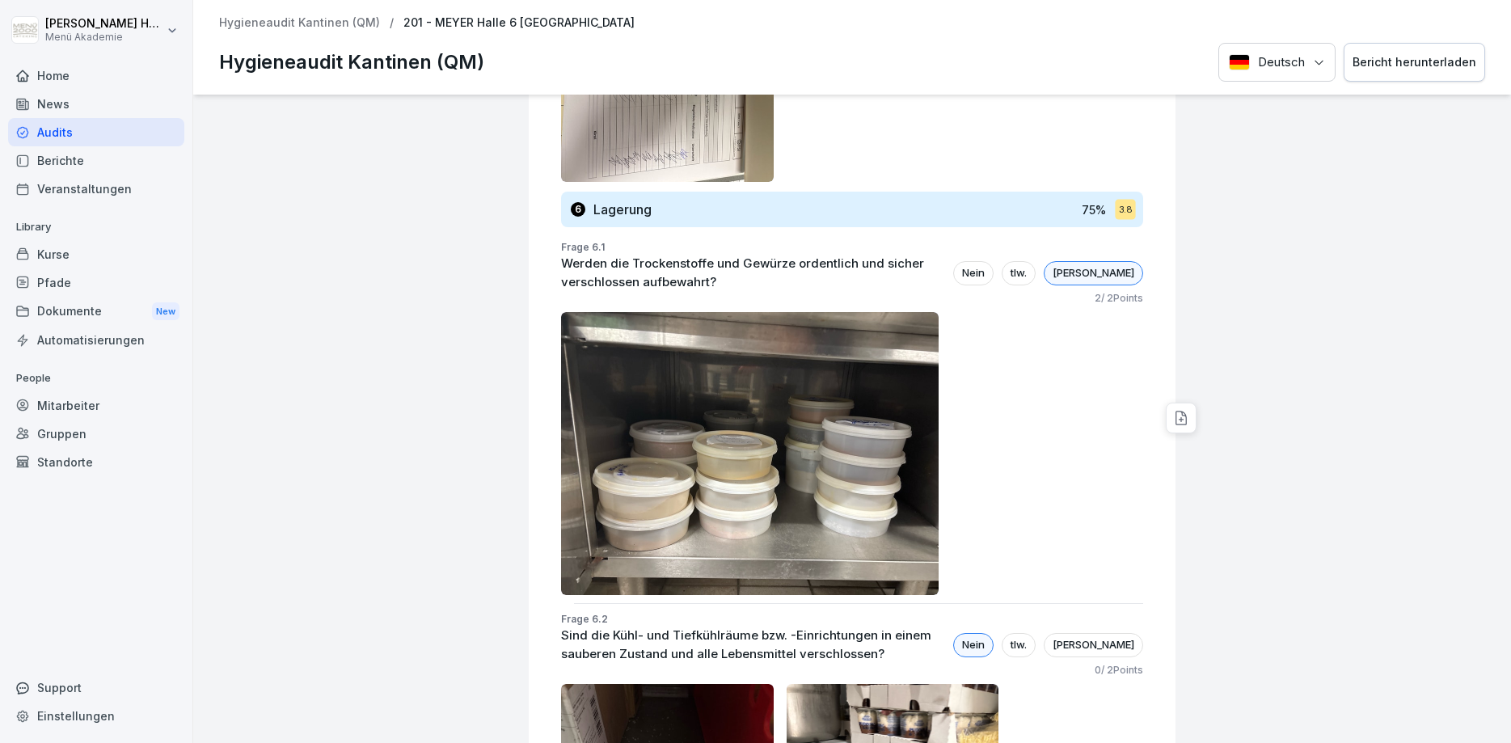
scroll to position [3978, 0]
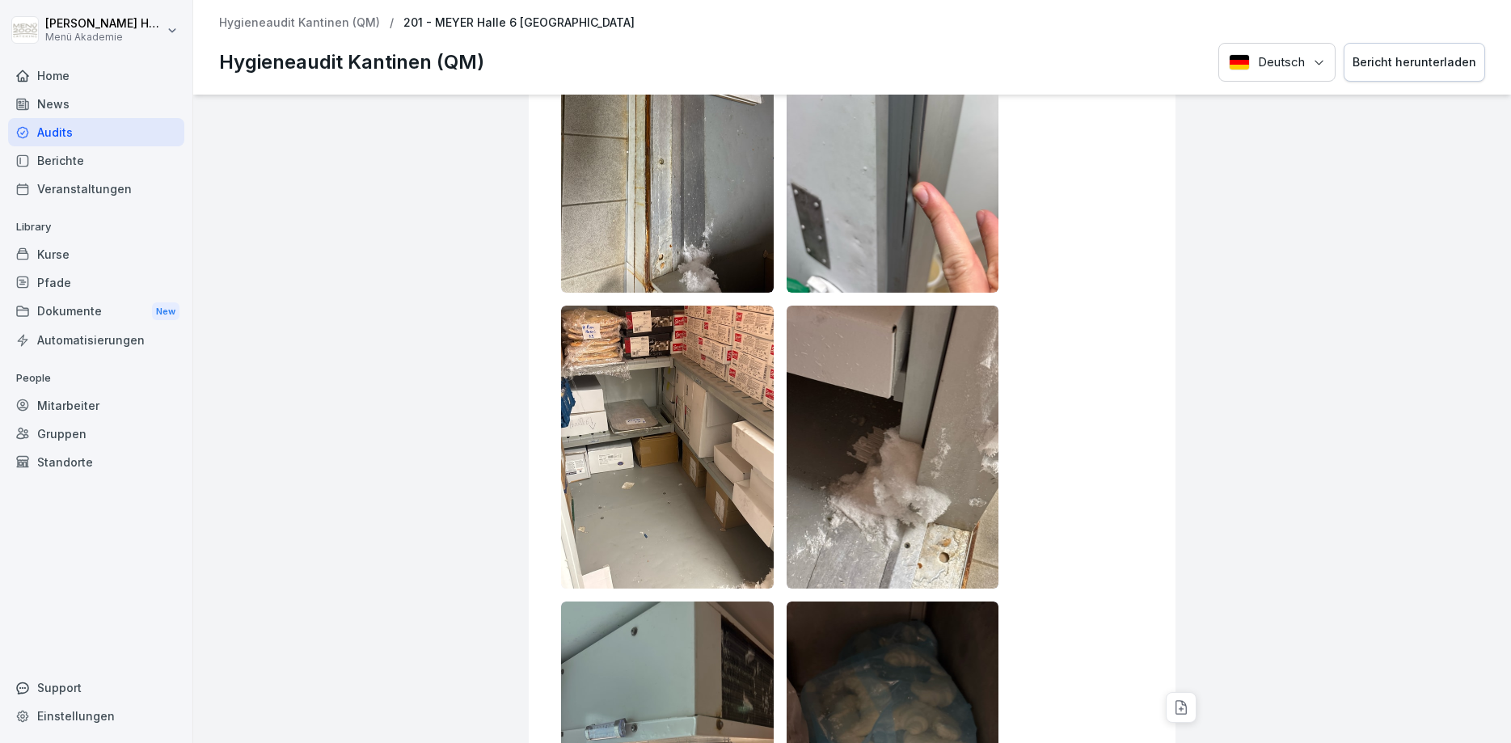
drag, startPoint x: 809, startPoint y: 346, endPoint x: 863, endPoint y: 294, distance: 74.9
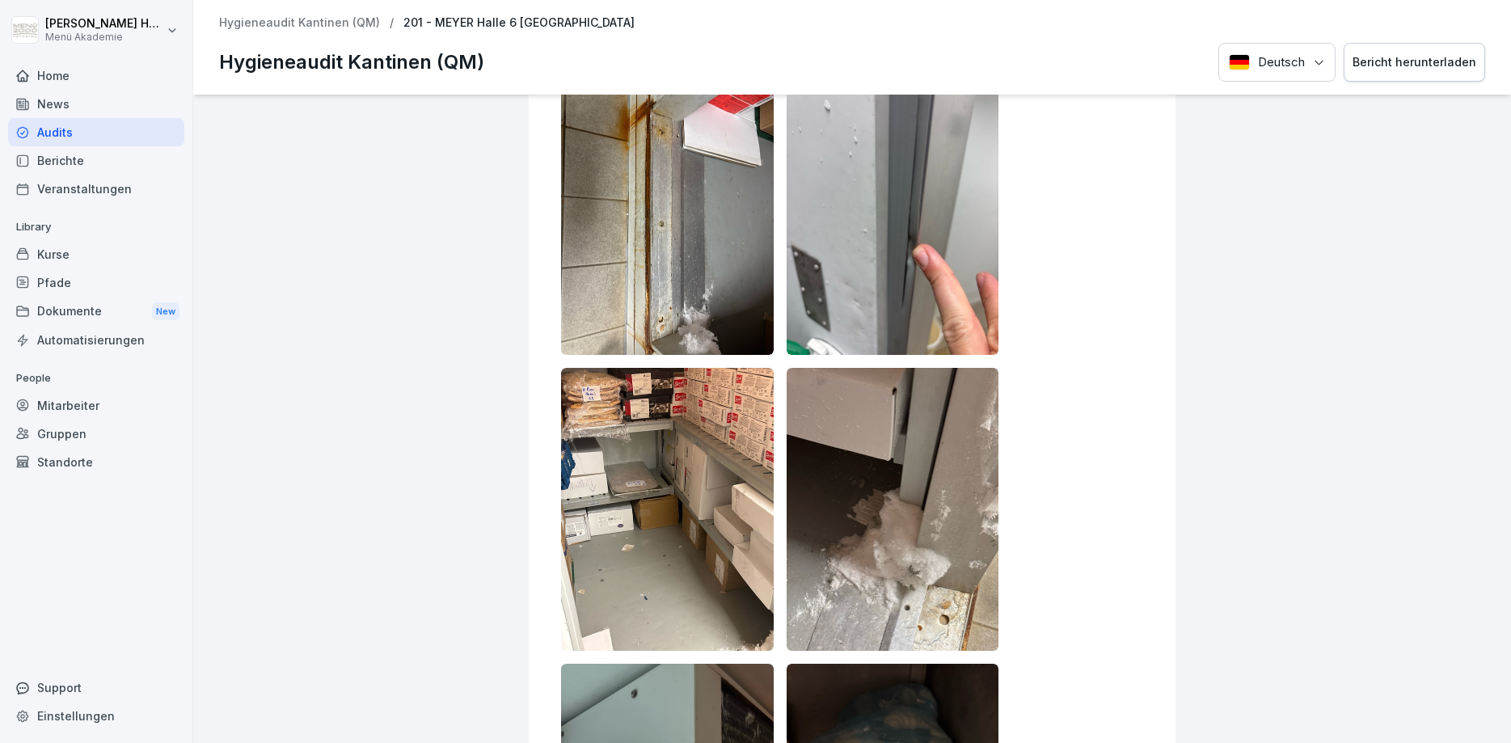
scroll to position [4464, 0]
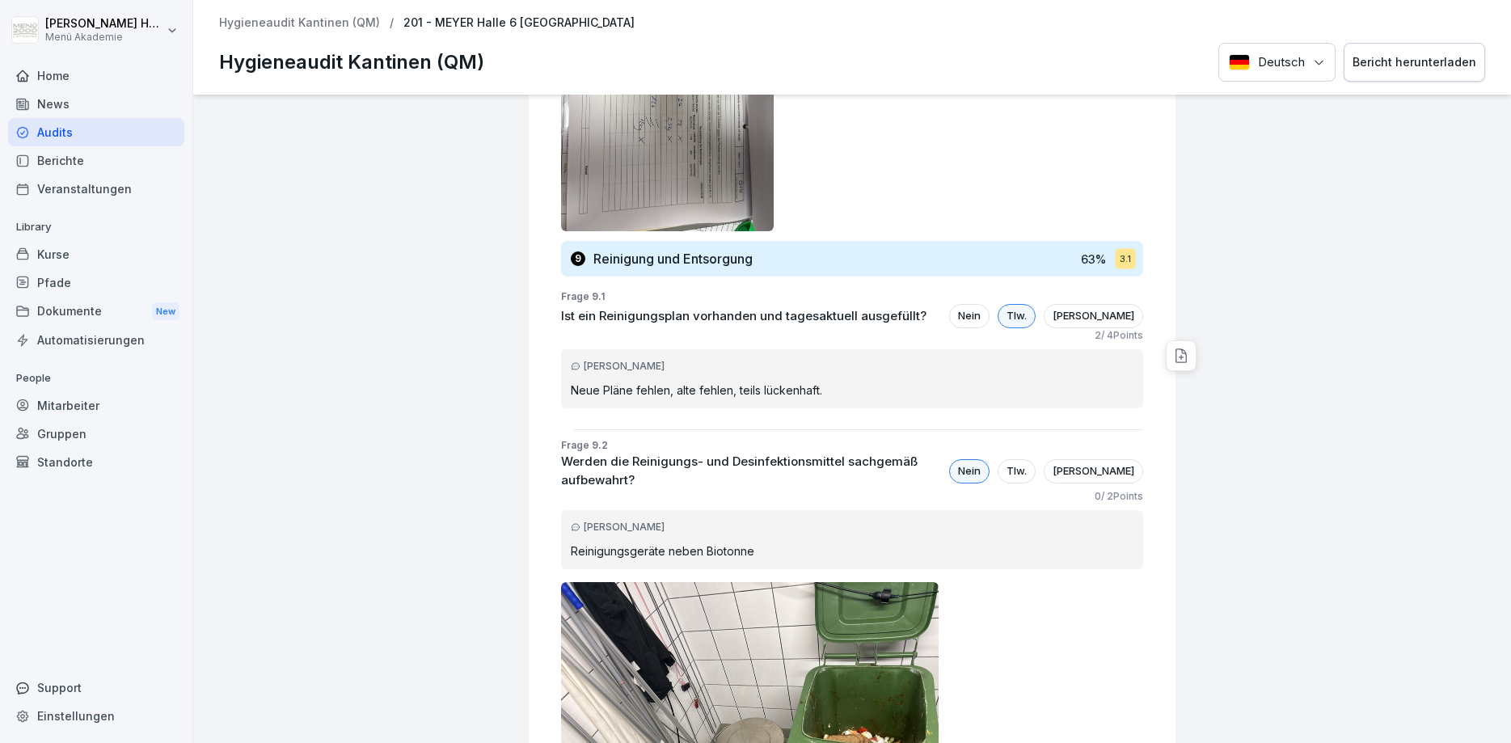
scroll to position [13779, 0]
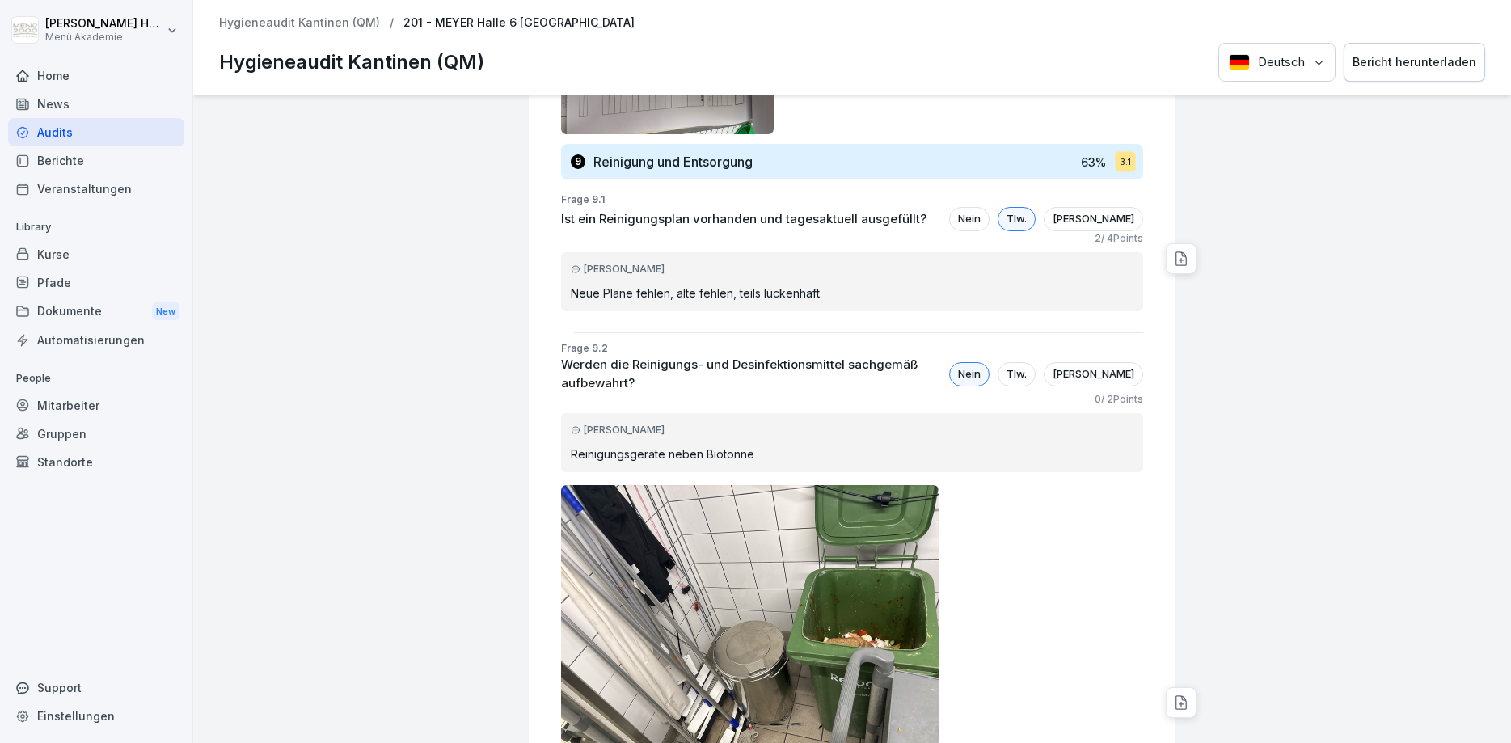
click at [75, 23] on html "[PERSON_NAME] Menü Akademie Home News Audits Berichte Veranstaltungen Library K…" at bounding box center [755, 371] width 1511 height 743
click at [273, 220] on html "[PERSON_NAME] Menü Akademie Home News Audits Berichte Veranstaltungen Library K…" at bounding box center [755, 371] width 1511 height 743
click at [81, 128] on div "Audits" at bounding box center [96, 132] width 176 height 28
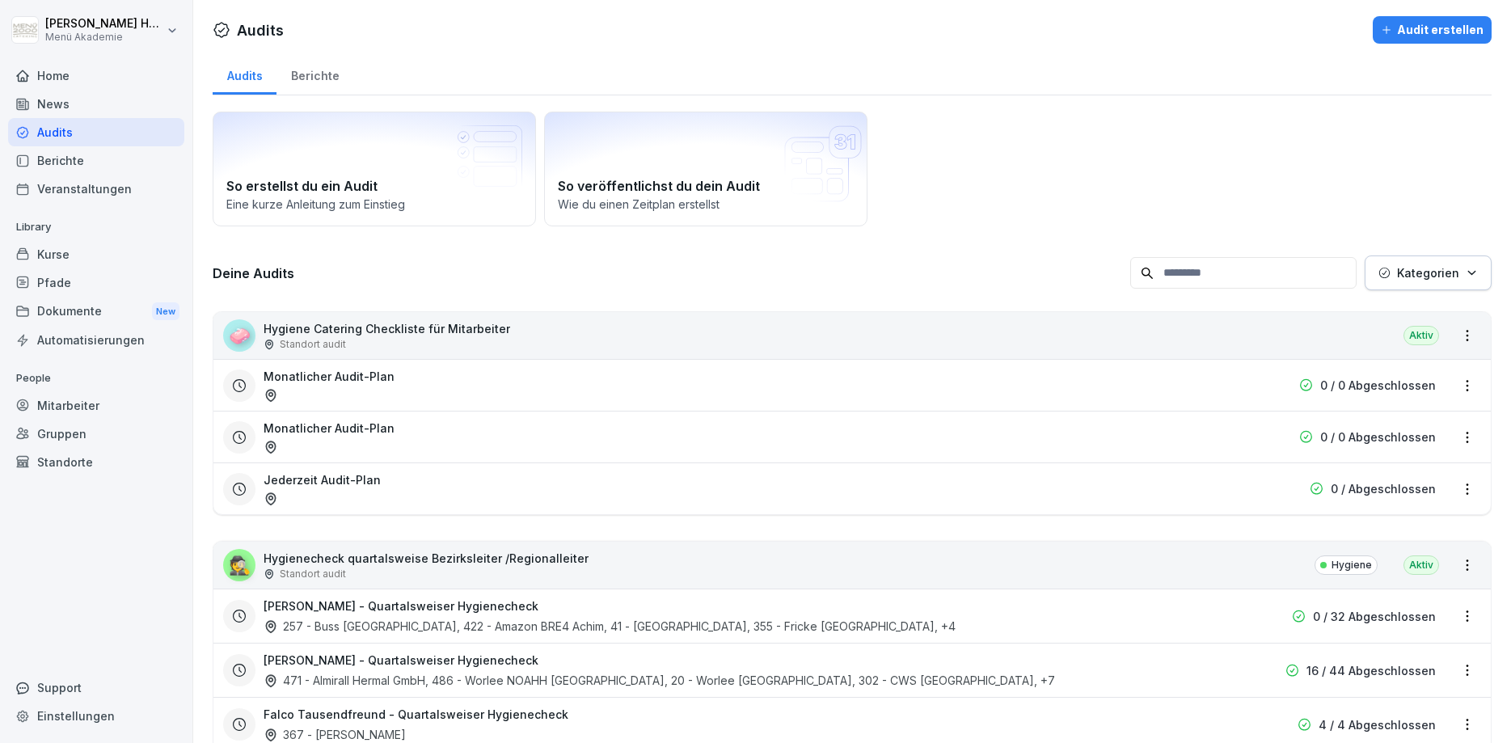
click at [317, 70] on div "Berichte" at bounding box center [315, 73] width 77 height 41
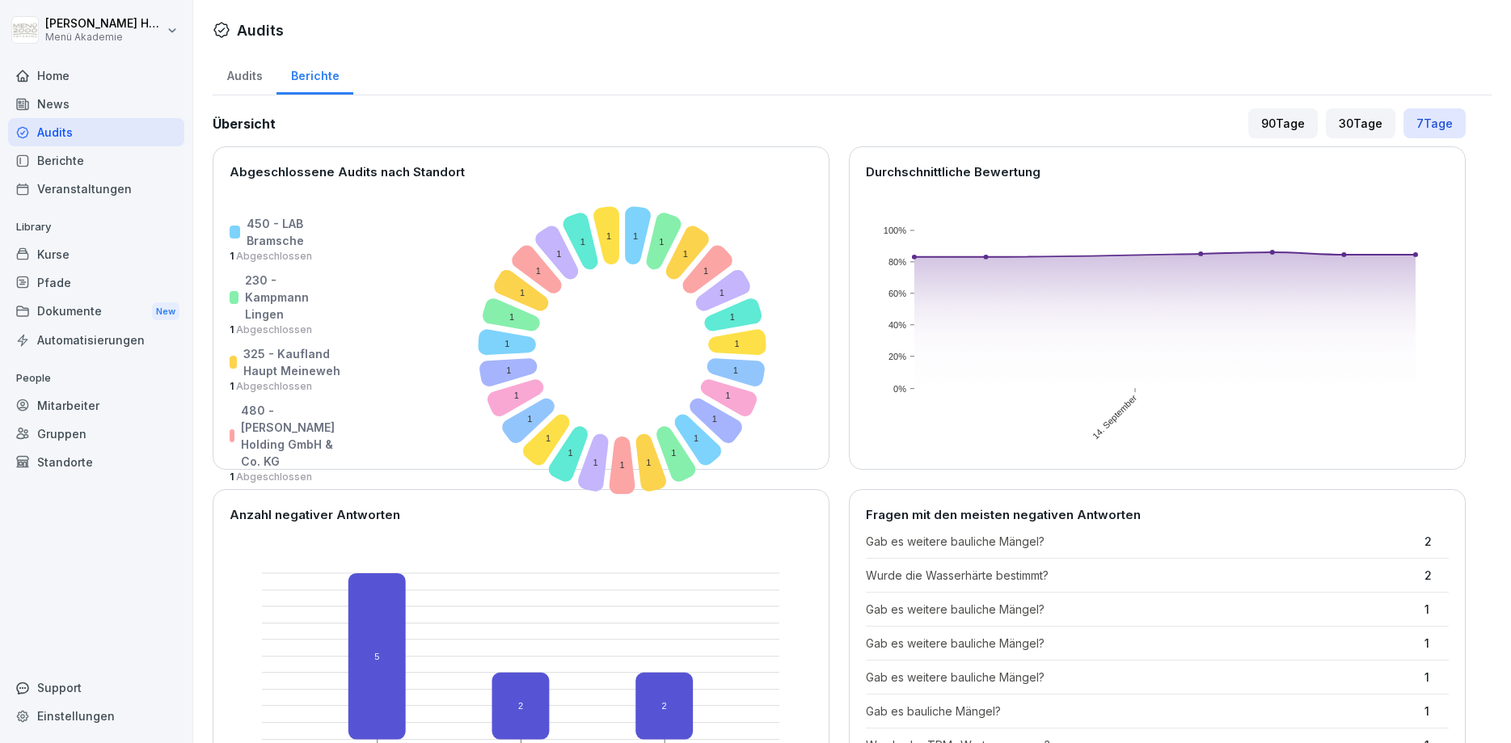
click at [1281, 129] on div "90 Tage" at bounding box center [1283, 123] width 70 height 30
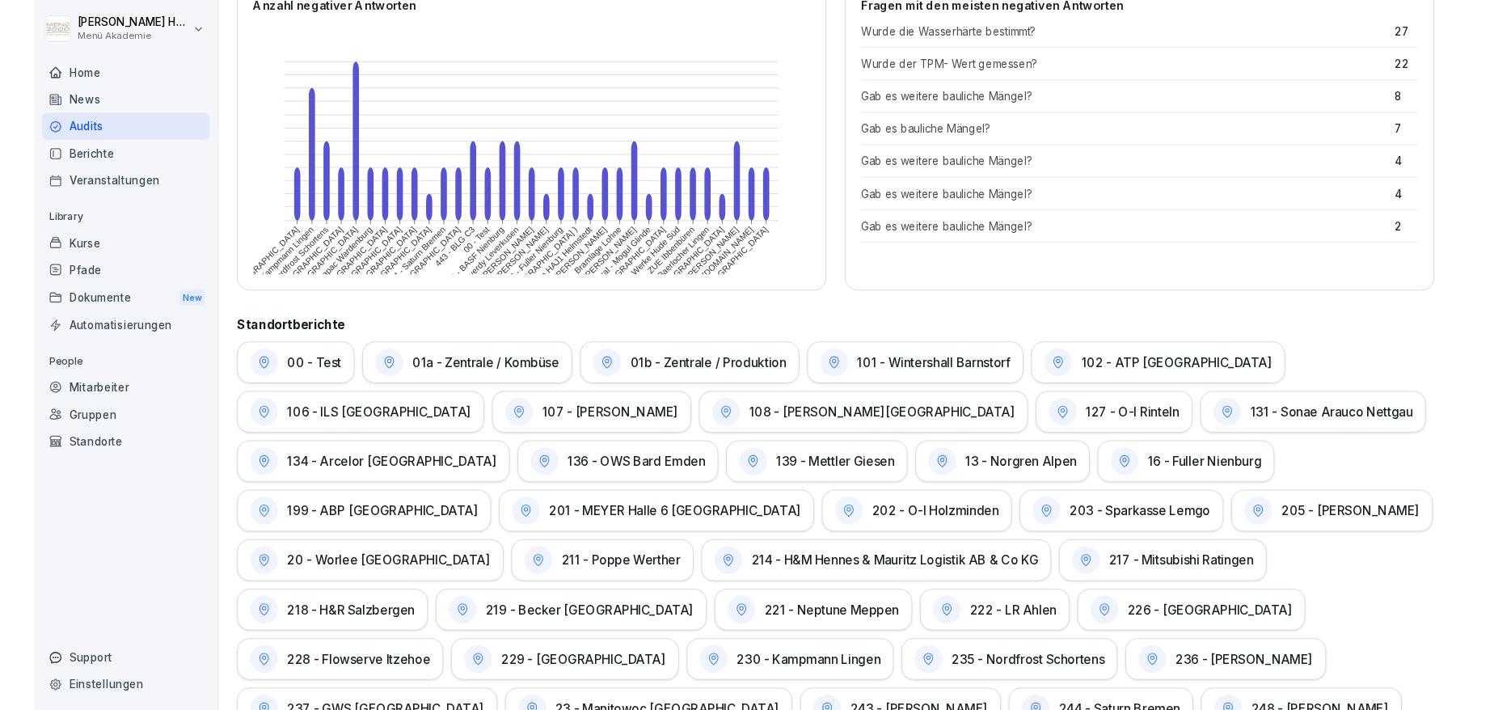
scroll to position [582, 0]
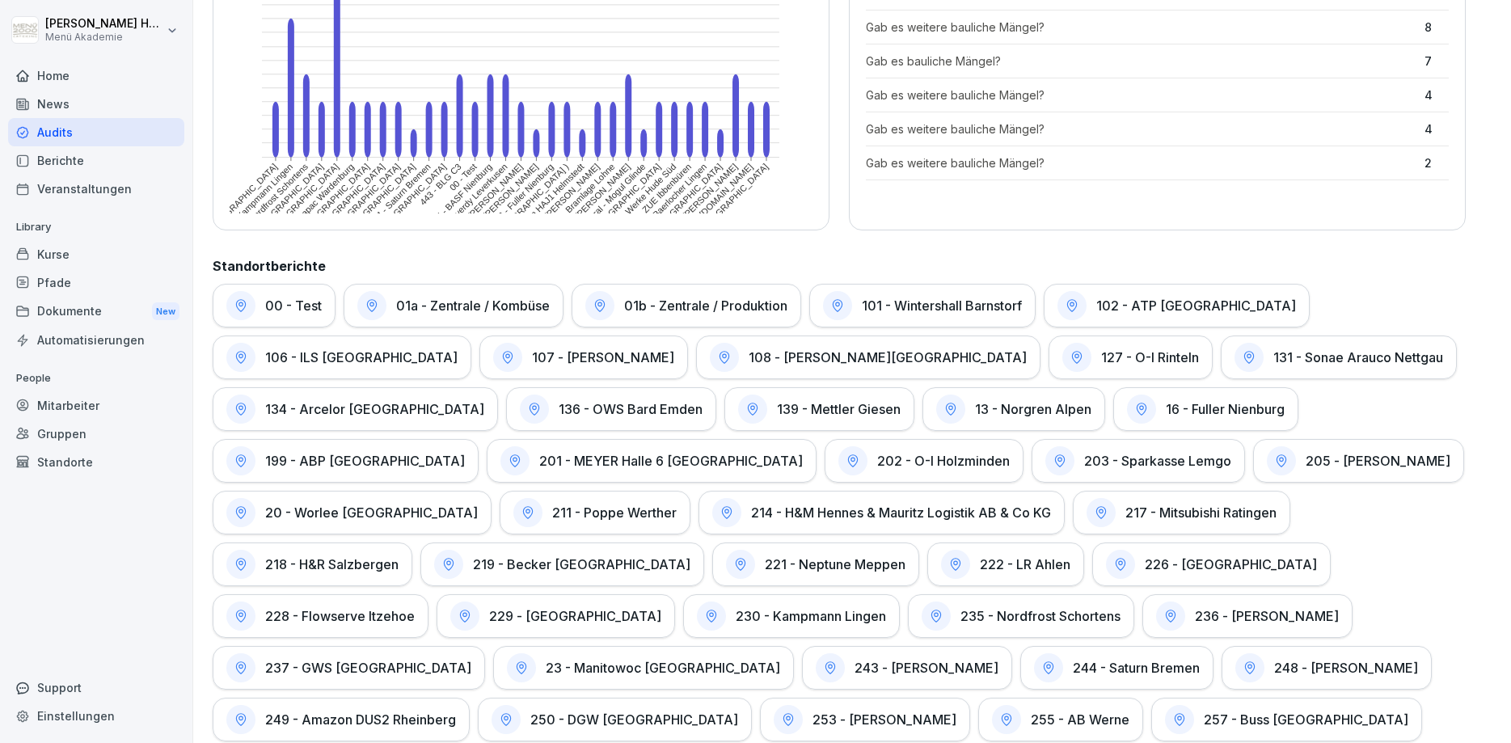
click at [1138, 256] on h2 "Standortberichte" at bounding box center [839, 265] width 1253 height 19
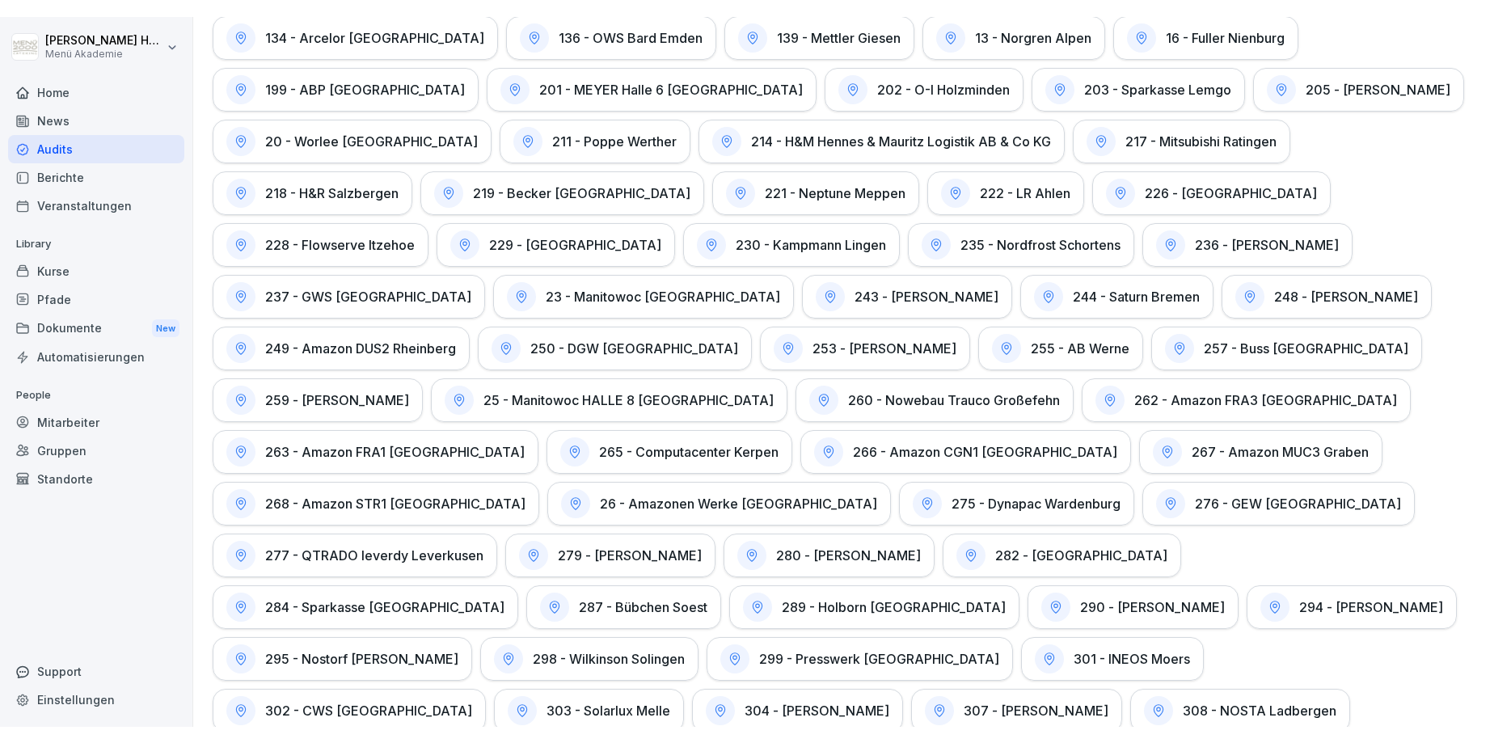
scroll to position [485, 0]
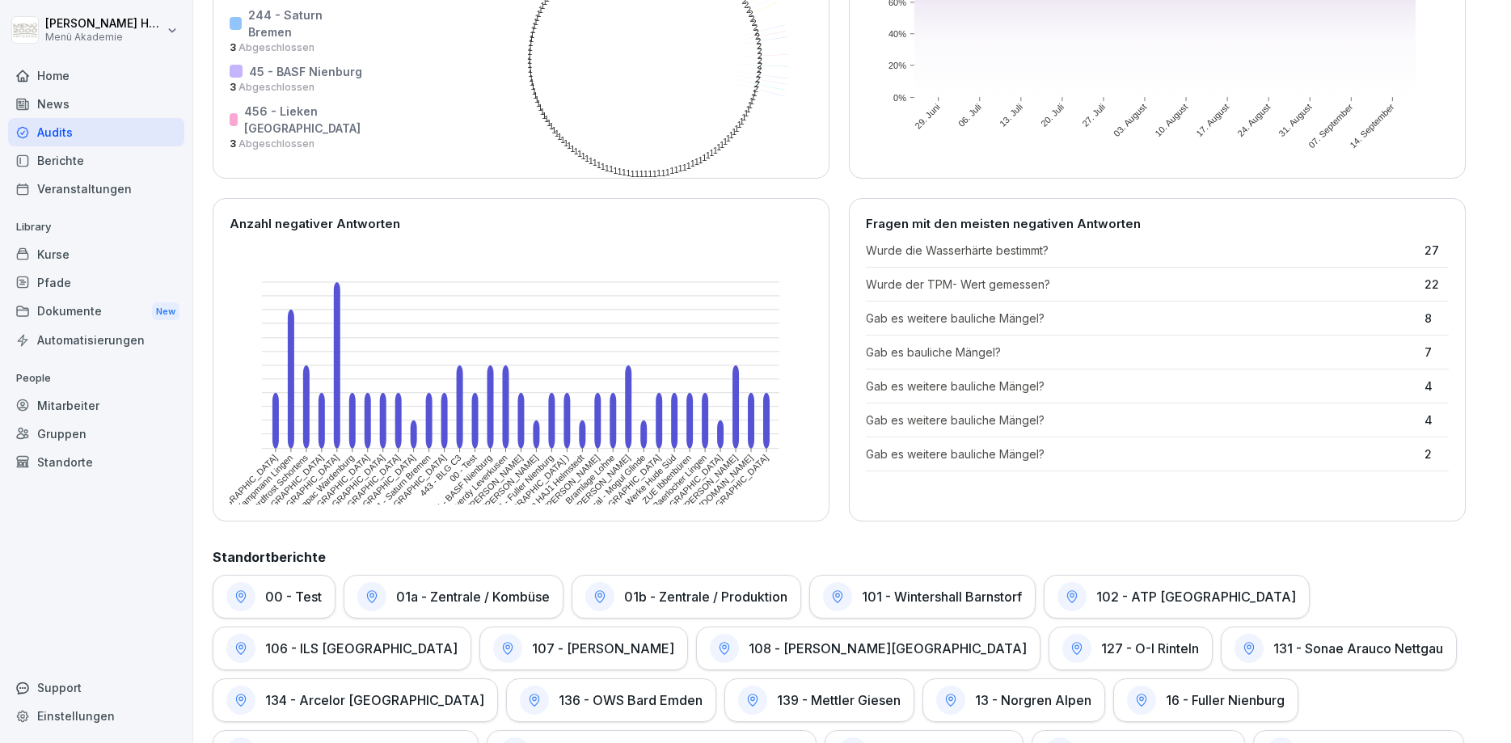
scroll to position [0, 0]
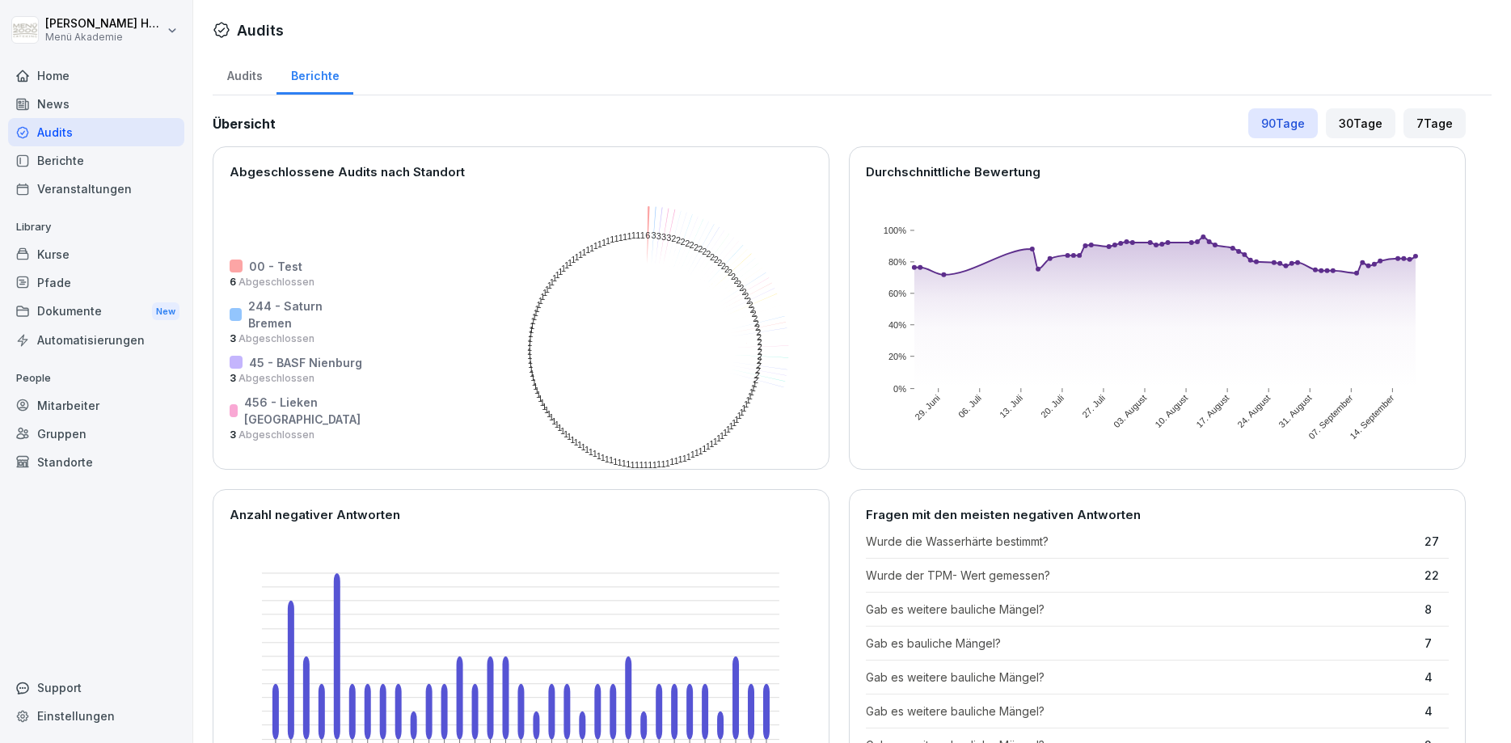
click at [1411, 129] on div "7 Tage" at bounding box center [1435, 123] width 62 height 30
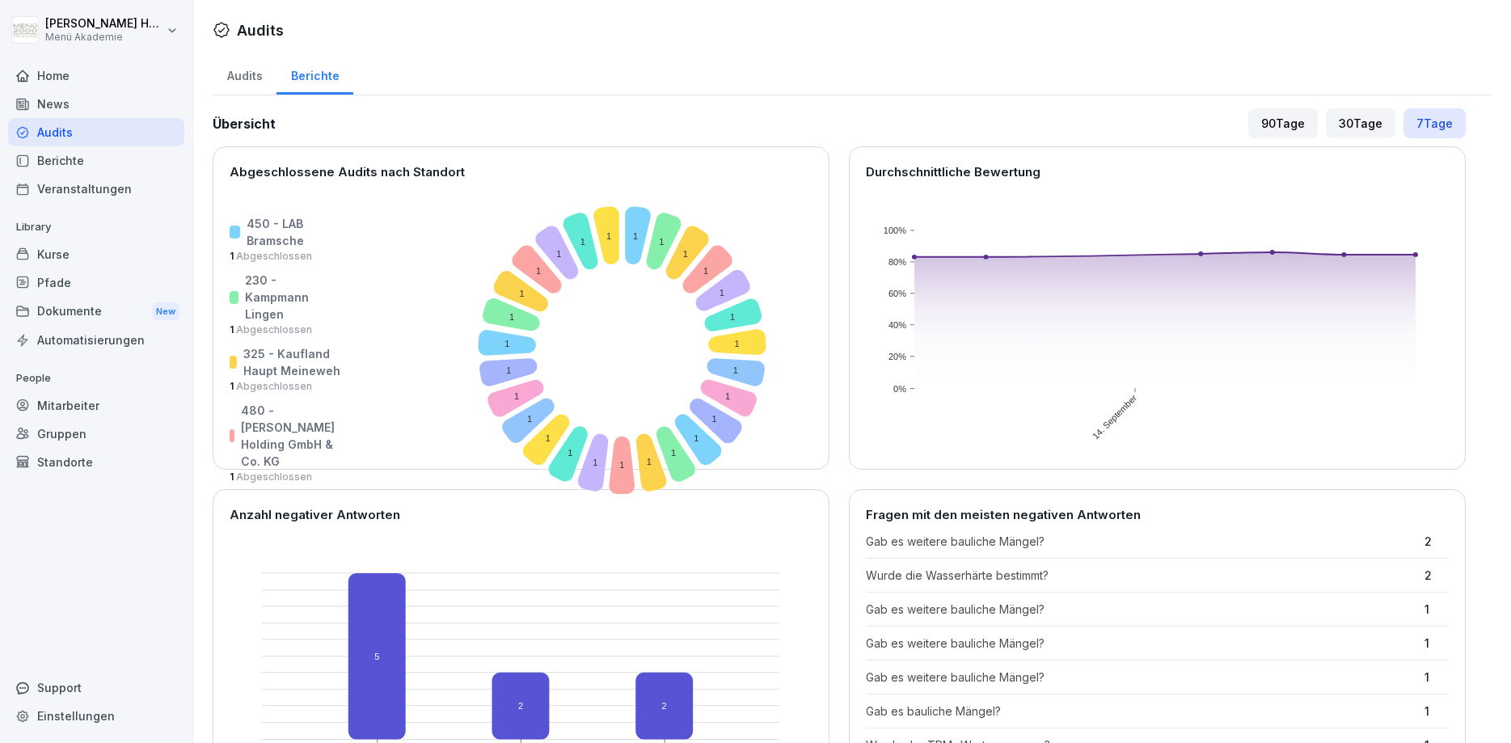
click at [234, 83] on div "Audits" at bounding box center [245, 73] width 64 height 41
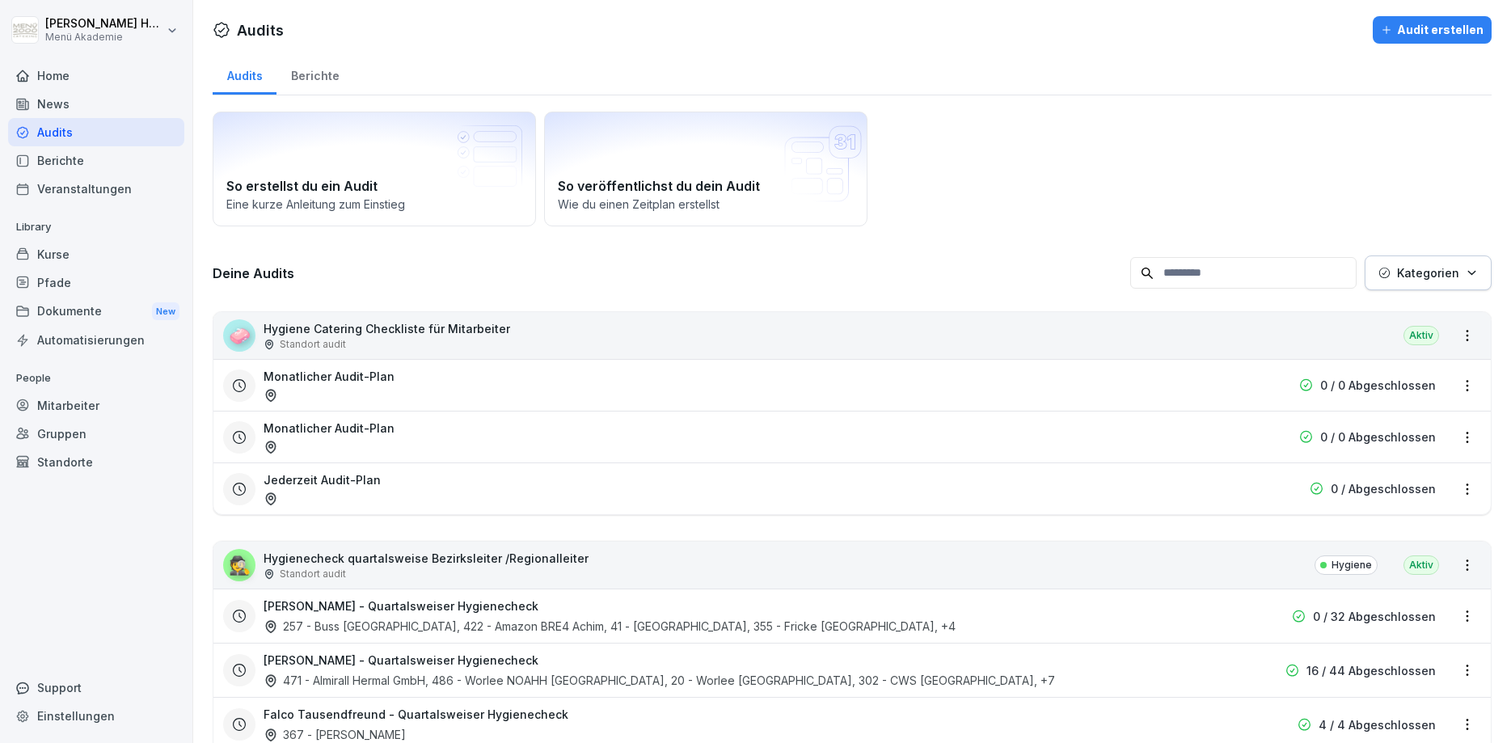
click at [468, 618] on div "257 - Buss [GEOGRAPHIC_DATA], 422 - Amazon BRE4 Achim, 41 - [GEOGRAPHIC_DATA], …" at bounding box center [610, 626] width 692 height 17
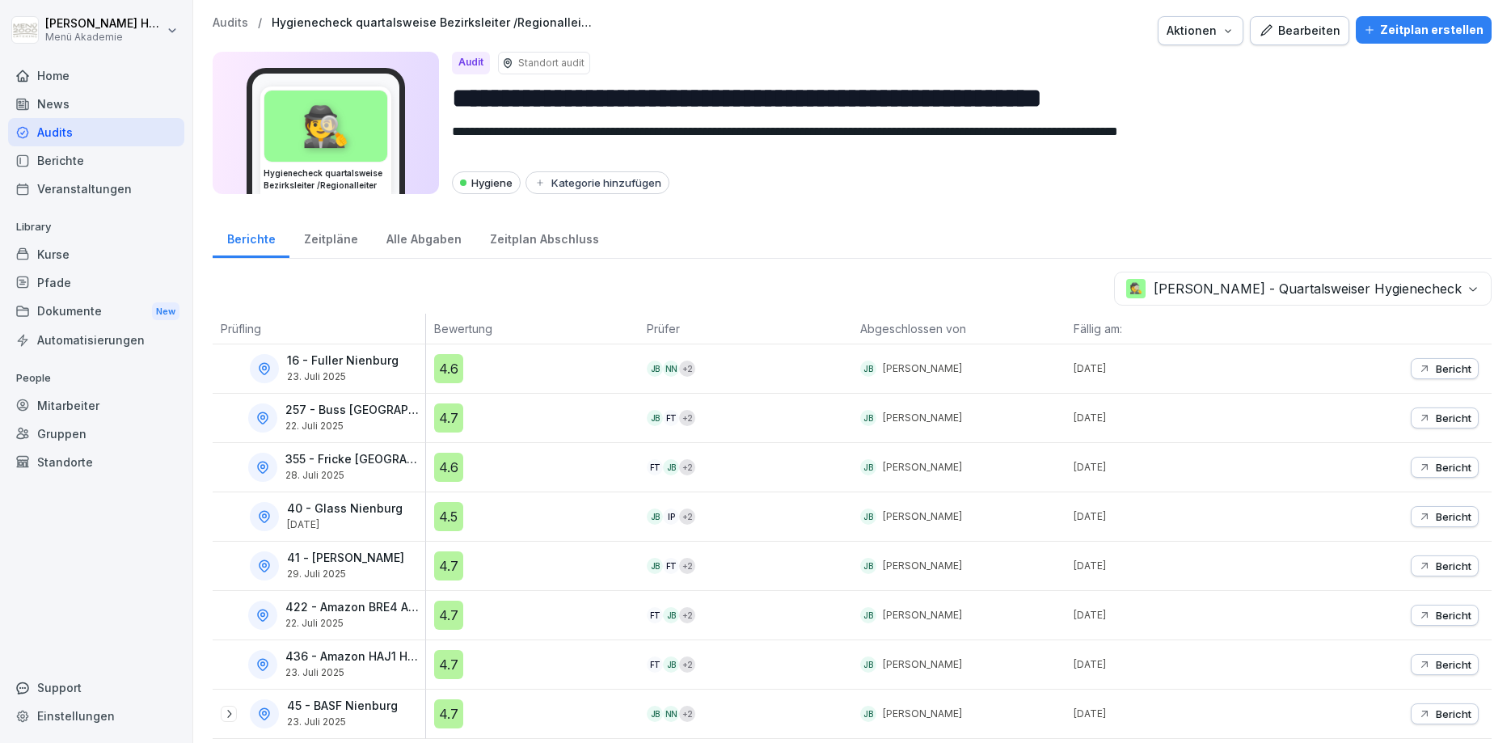
click at [239, 18] on p "Audits" at bounding box center [231, 23] width 36 height 14
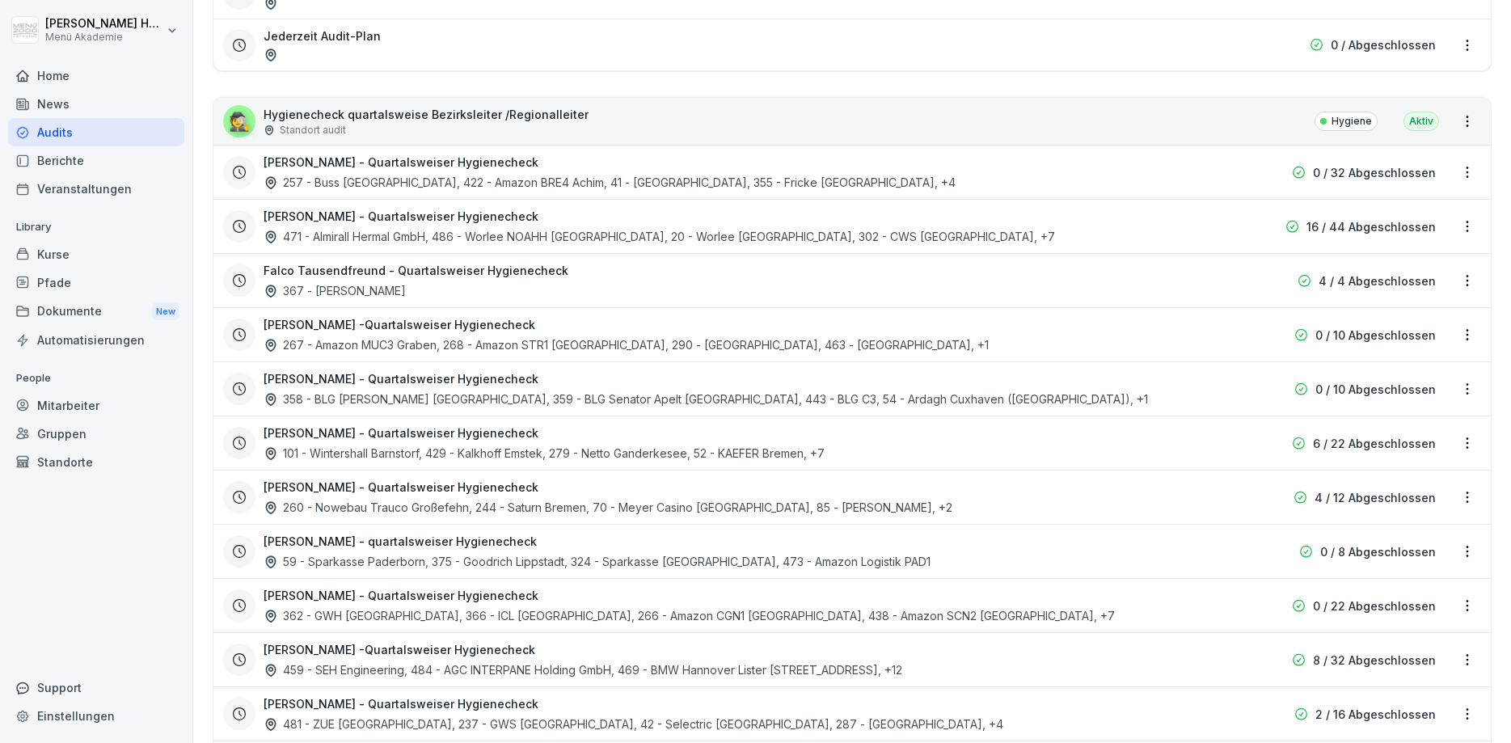
scroll to position [485, 0]
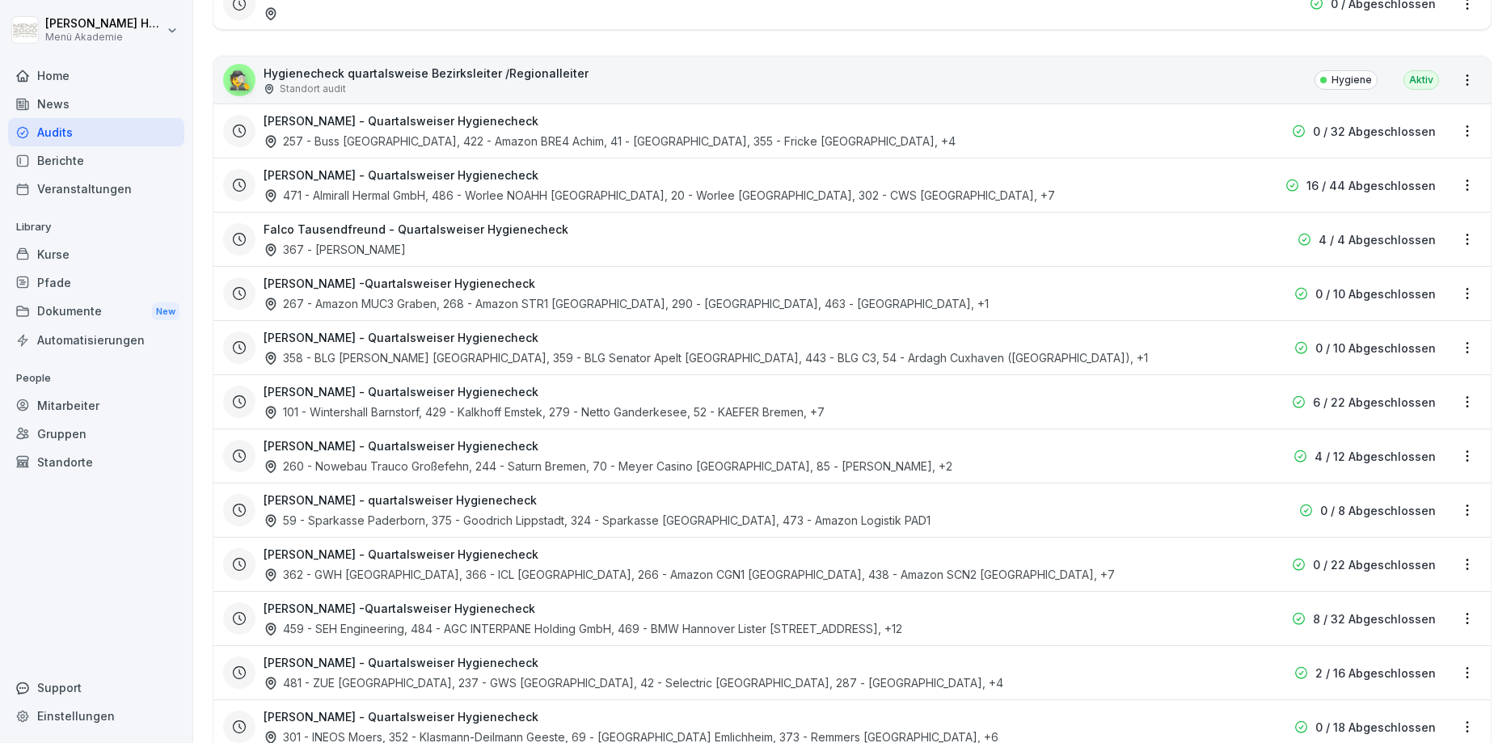
click at [433, 412] on div "101 - Wintershall Barnstorf, 429 - Kalkhoff Emstek, 279 - Netto Ganderkesee, 52…" at bounding box center [544, 411] width 561 height 17
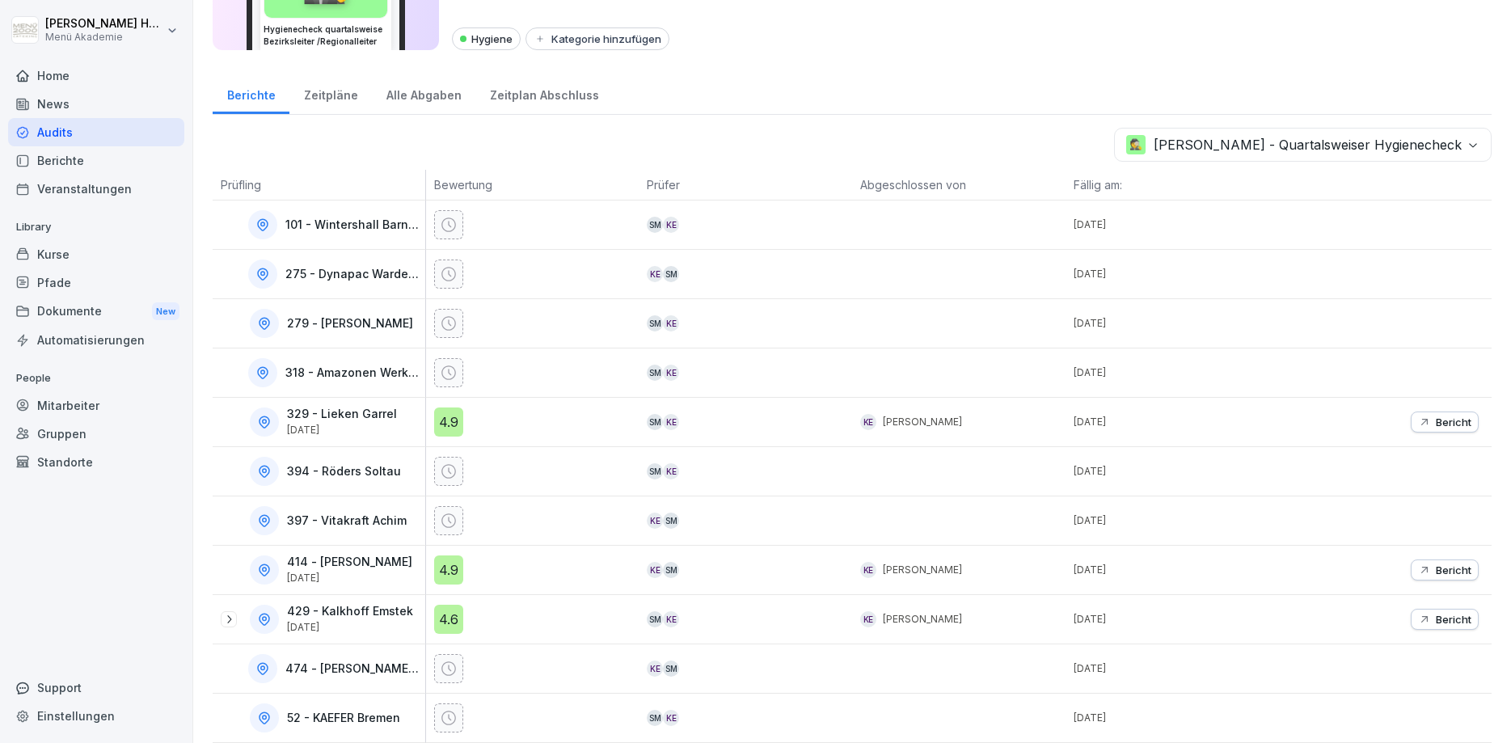
scroll to position [144, 0]
click at [405, 91] on div "Alle Abgaben" at bounding box center [424, 93] width 104 height 41
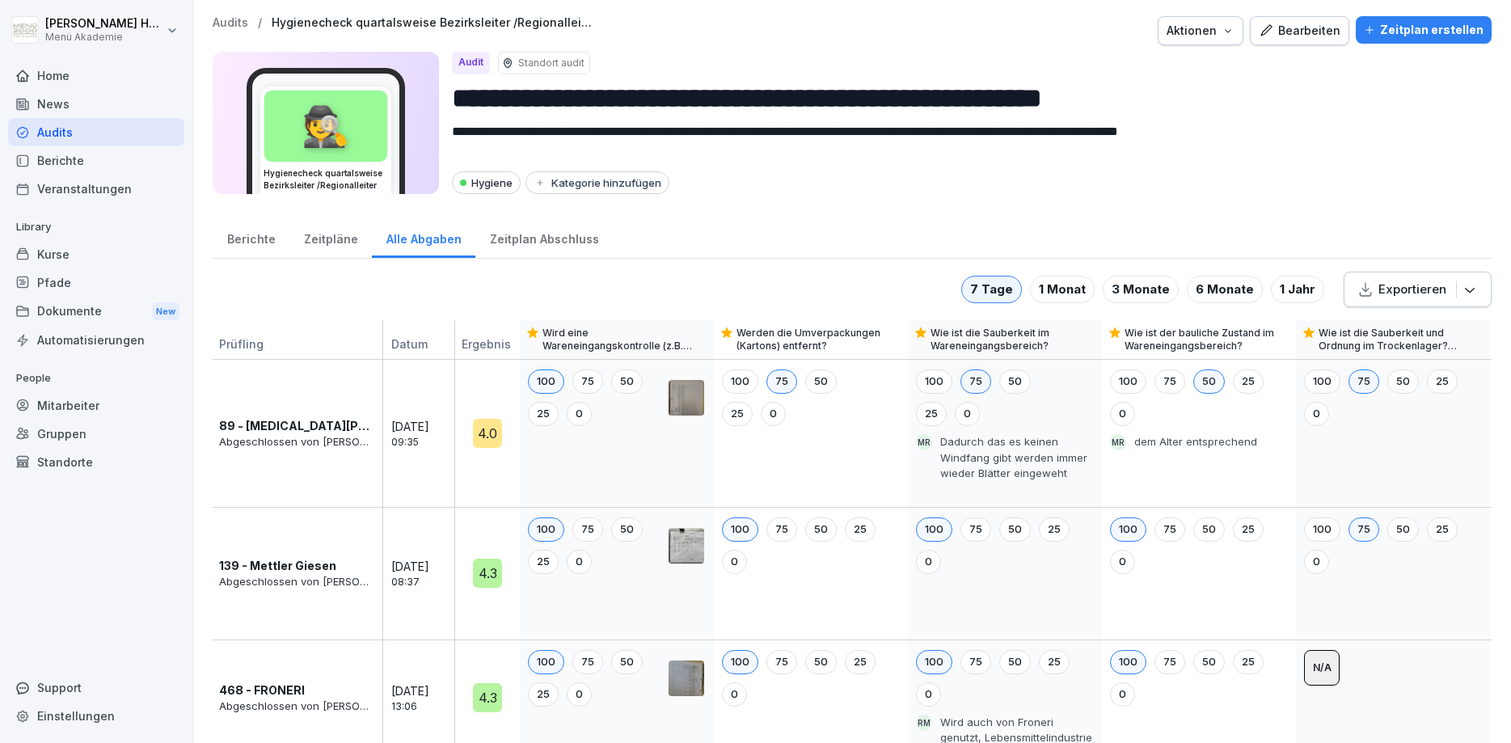
click at [770, 220] on div "Berichte Zeitpläne Alle Abgaben Zeitplan Abschluss" at bounding box center [852, 238] width 1279 height 42
click at [53, 136] on div "Audits" at bounding box center [96, 132] width 176 height 28
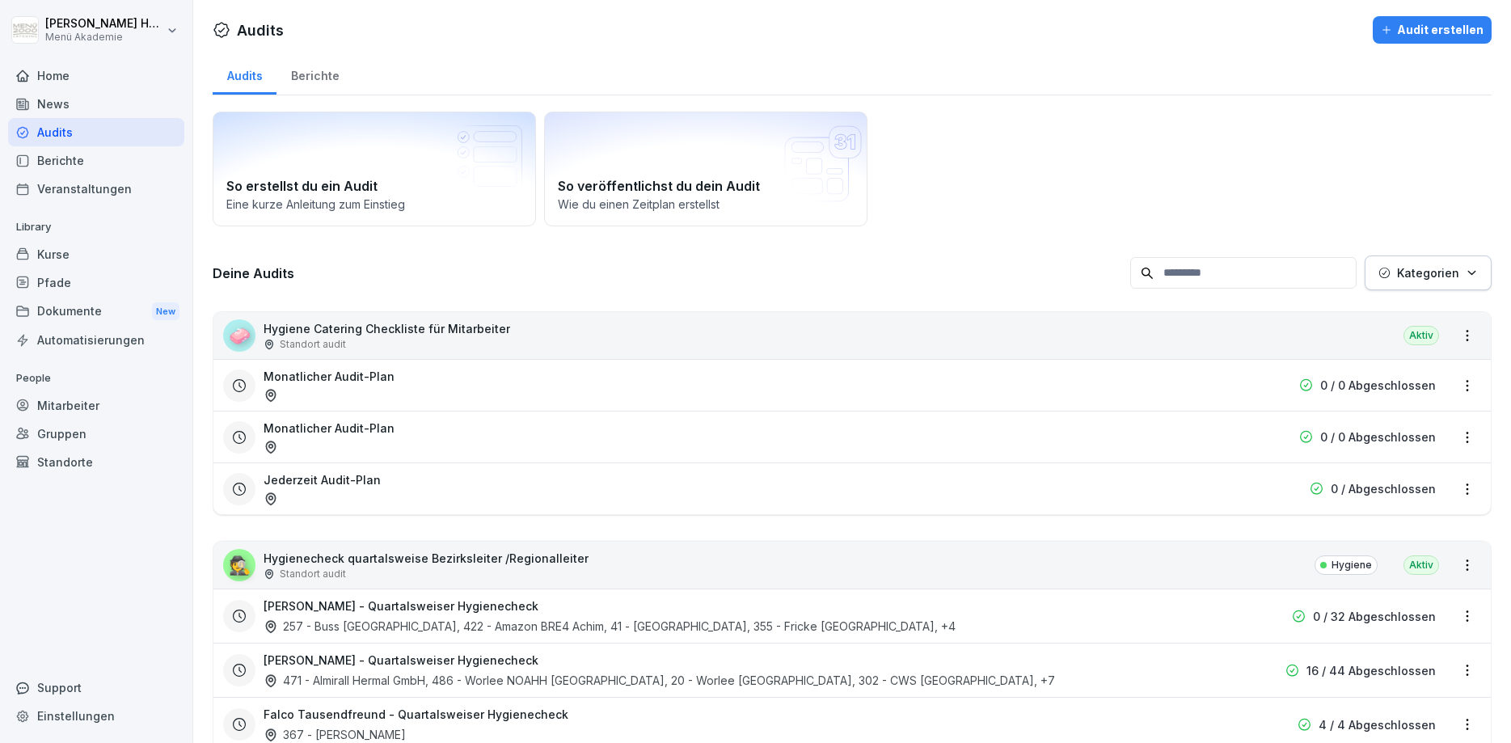
click at [318, 87] on div "Berichte" at bounding box center [315, 73] width 77 height 41
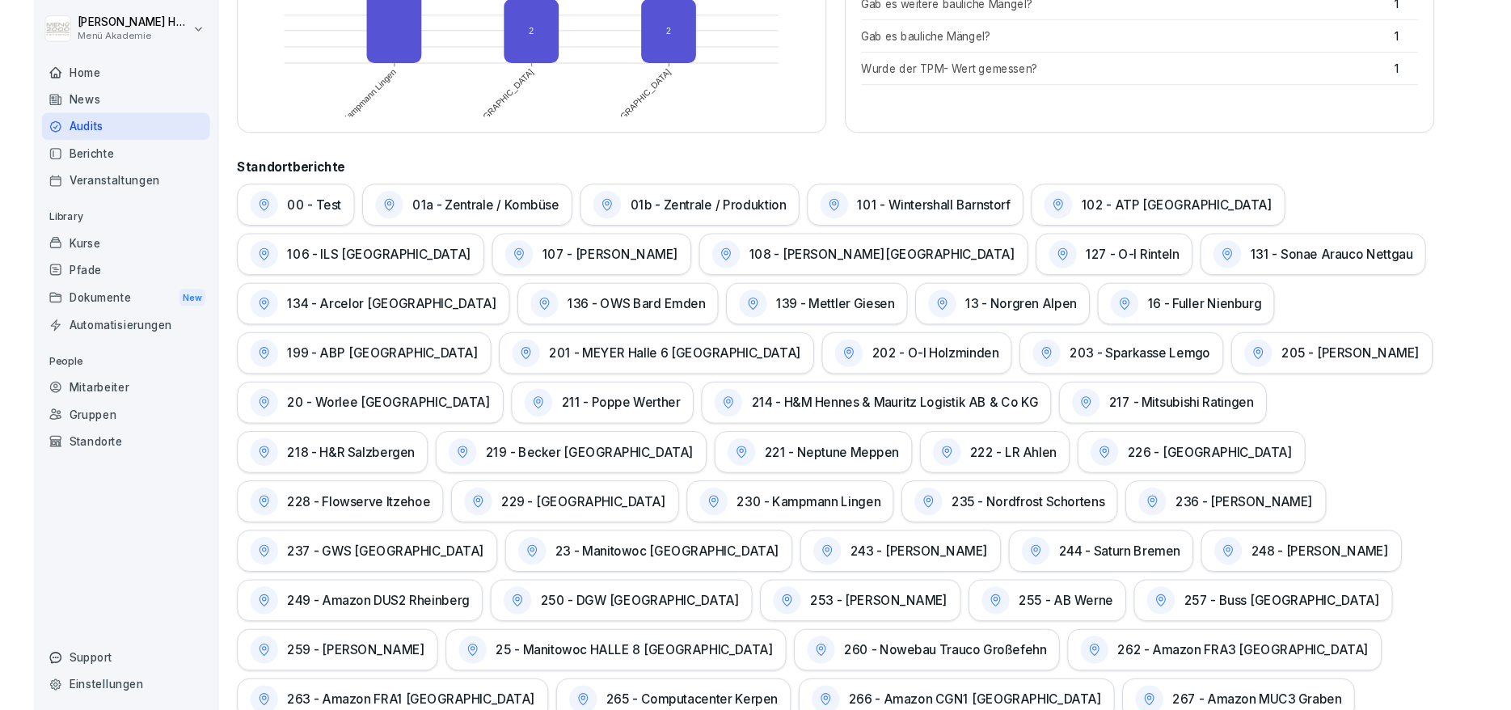
scroll to position [679, 0]
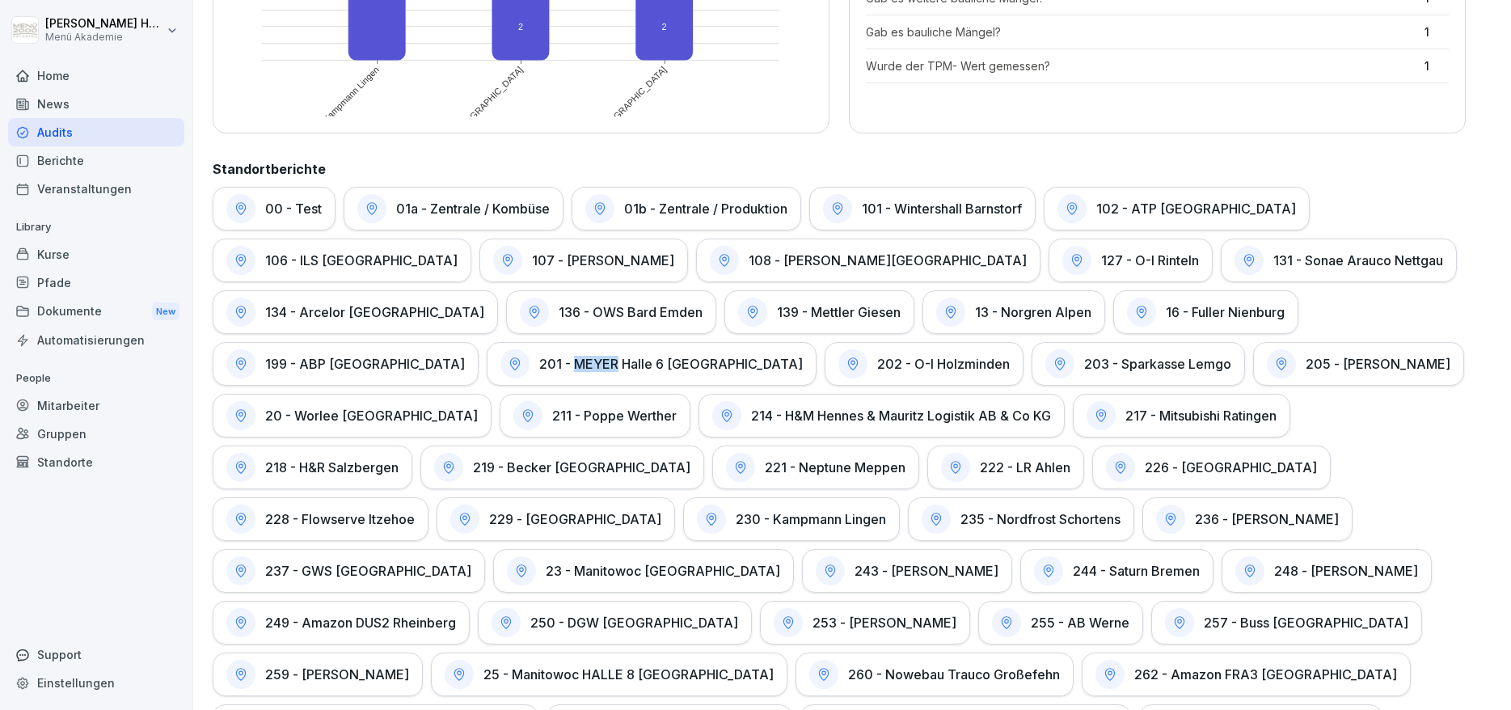
click at [539, 369] on h1 "201 - MEYER Halle 6 [GEOGRAPHIC_DATA]" at bounding box center [671, 364] width 264 height 16
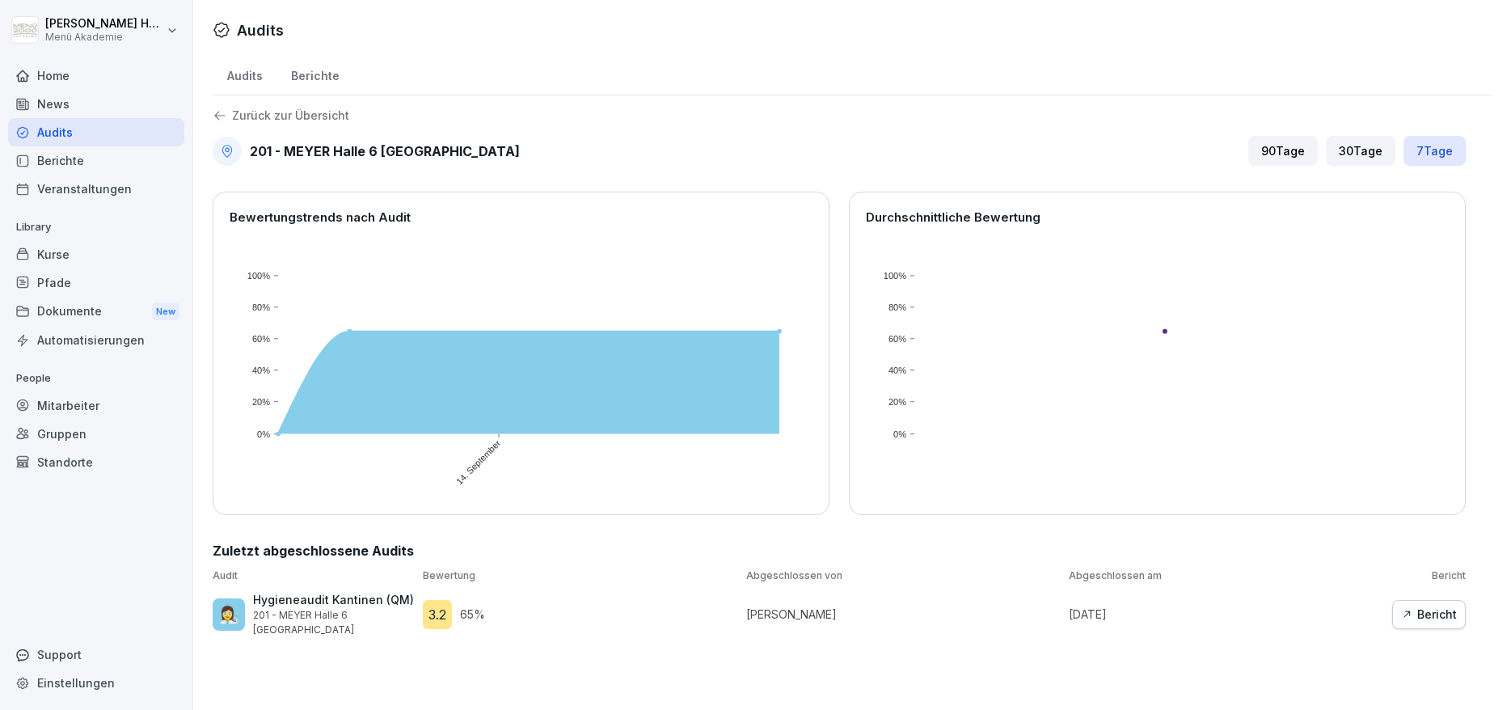
click at [1431, 606] on div "Bericht" at bounding box center [1429, 615] width 56 height 18
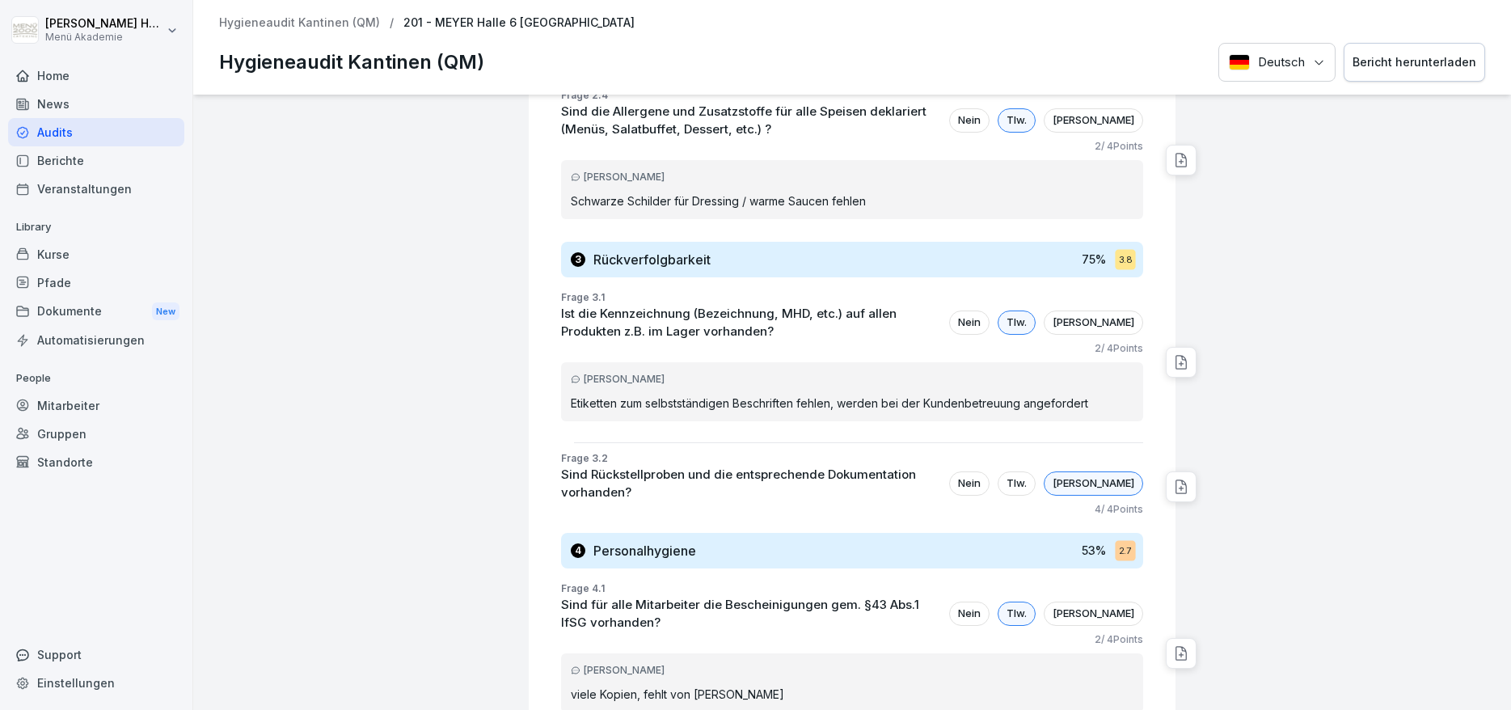
scroll to position [1261, 0]
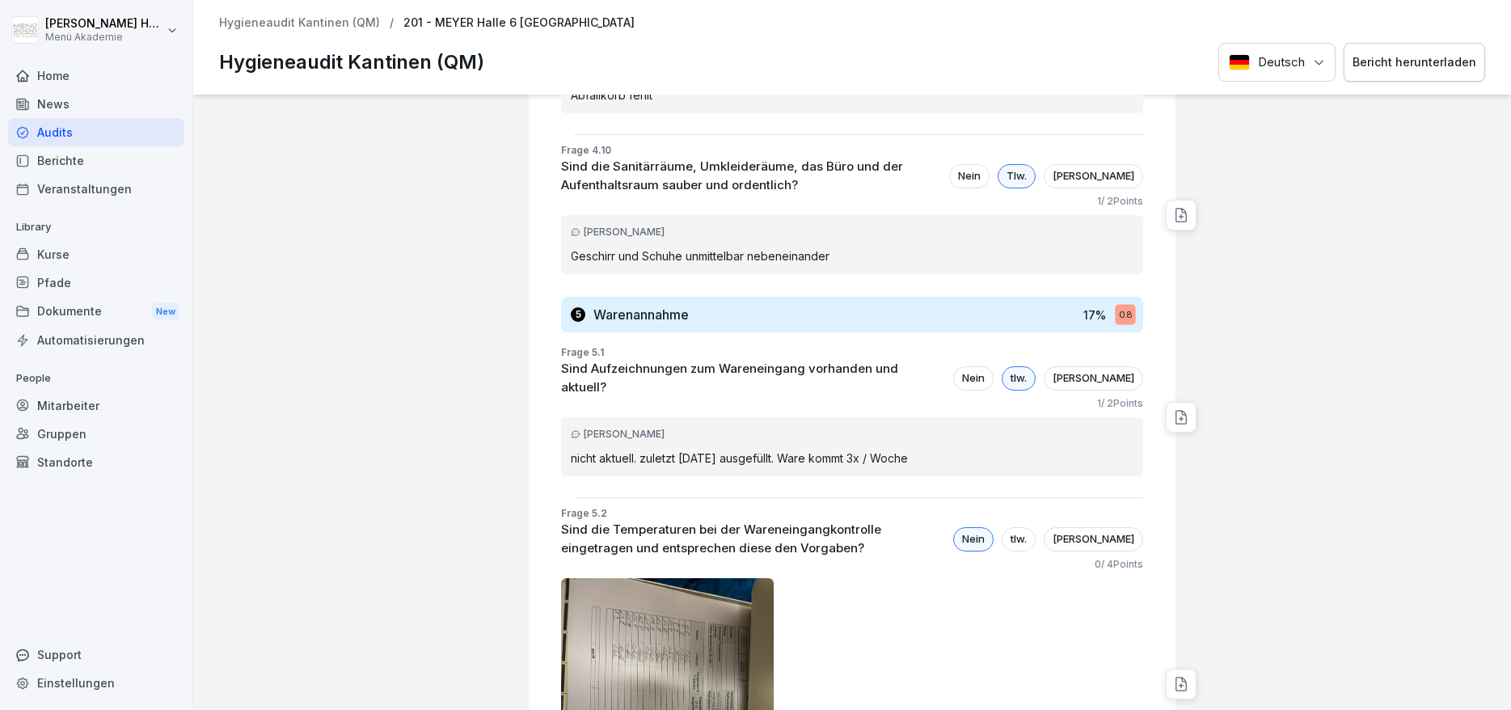
click at [420, 451] on div "201 - MEYER Halle 6 Papenburg Hygieneaudit Kantinen (QM) 3.2 Bewertung: 65 % Be…" at bounding box center [852, 402] width 1318 height 615
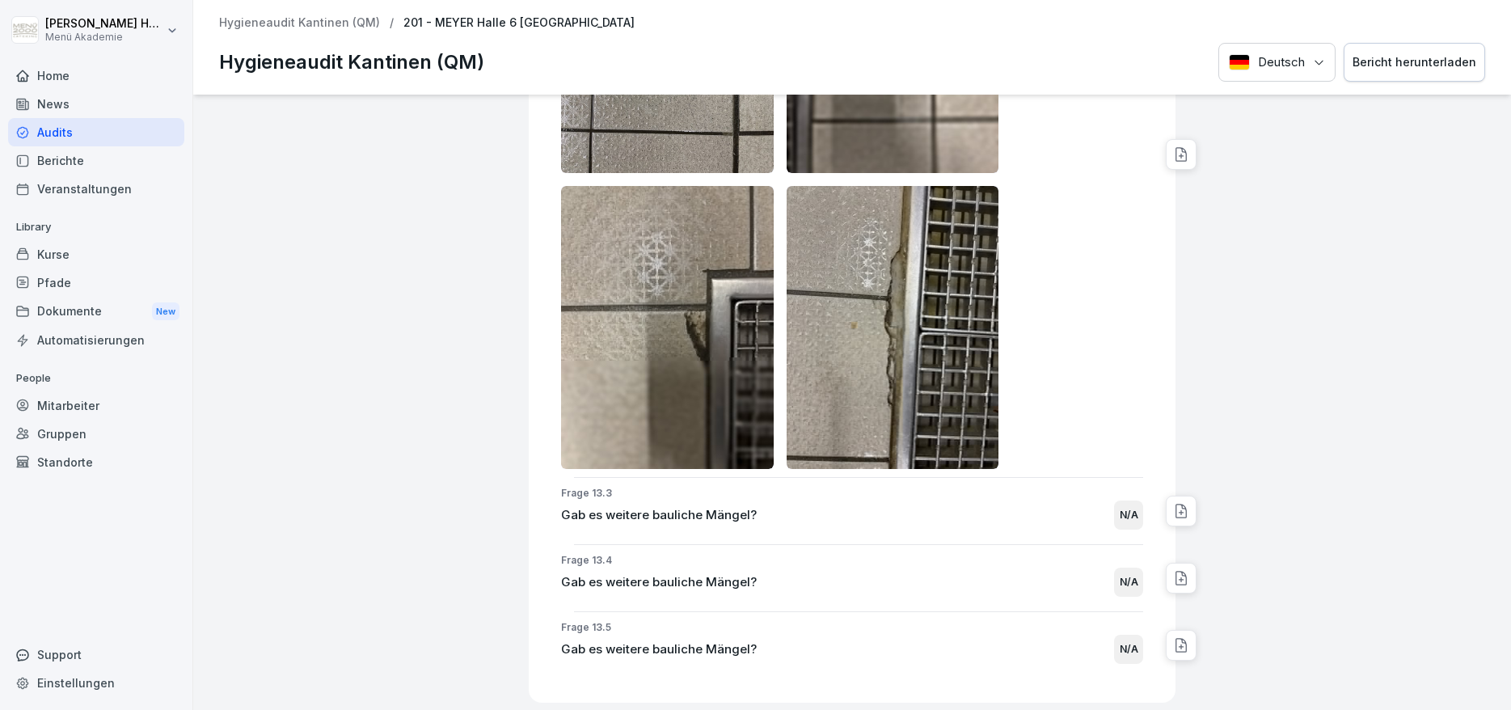
scroll to position [18422, 0]
